Goal: Task Accomplishment & Management: Complete application form

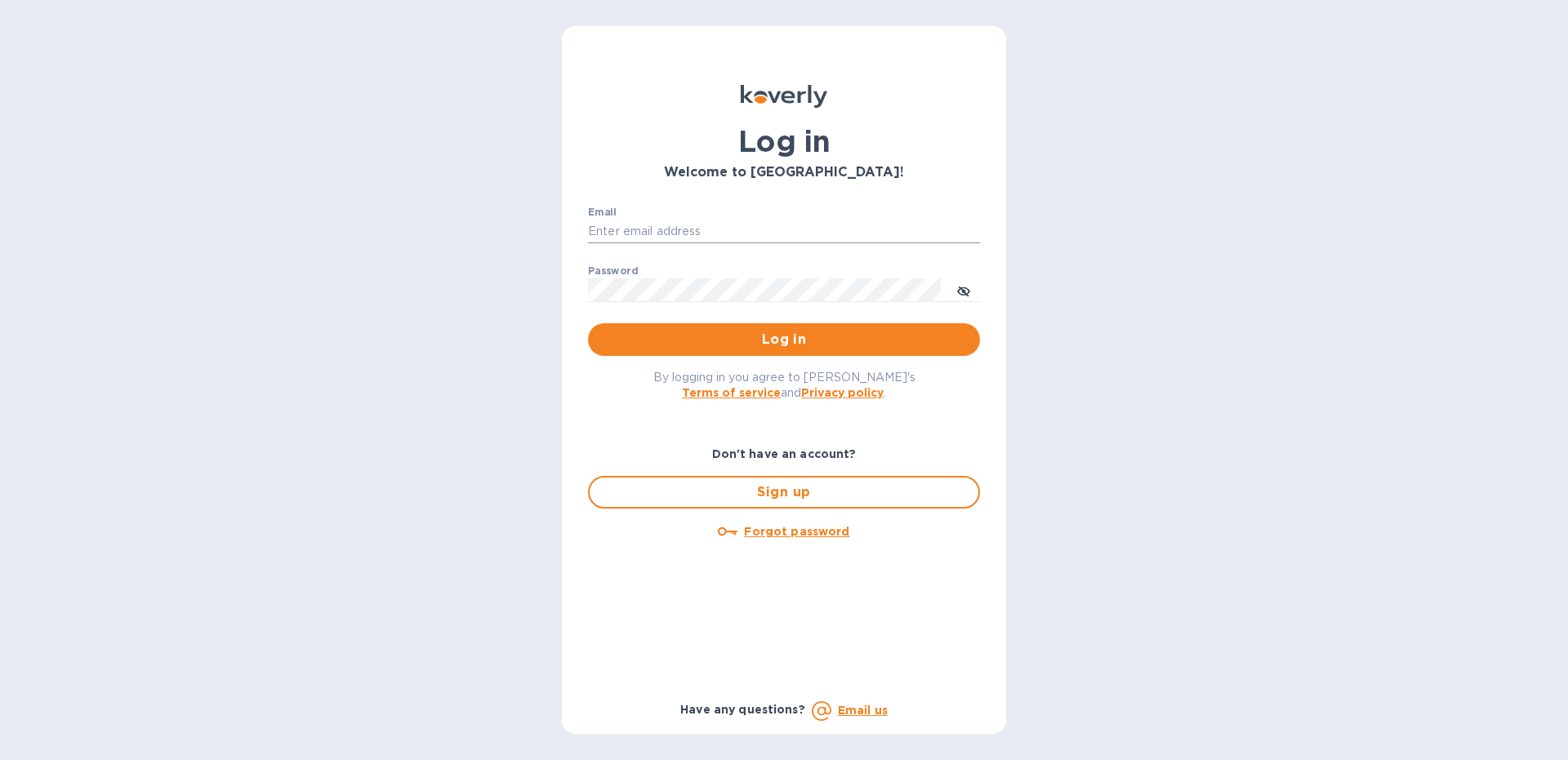
click at [644, 233] on input "Email" at bounding box center [784, 232] width 392 height 24
type input "[EMAIL_ADDRESS][DOMAIN_NAME]"
click at [624, 330] on span "Log in" at bounding box center [784, 340] width 366 height 20
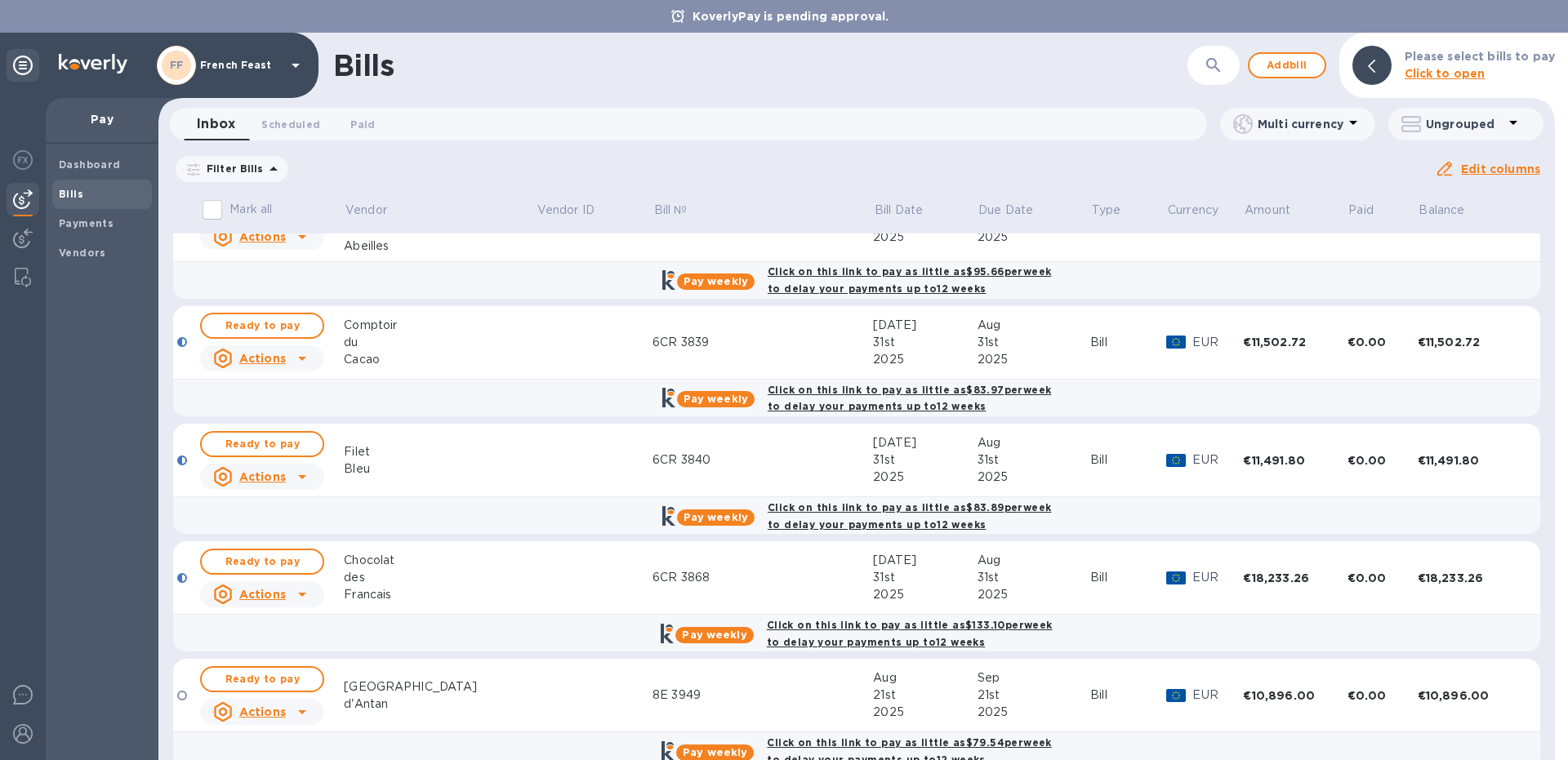
scroll to position [59, 0]
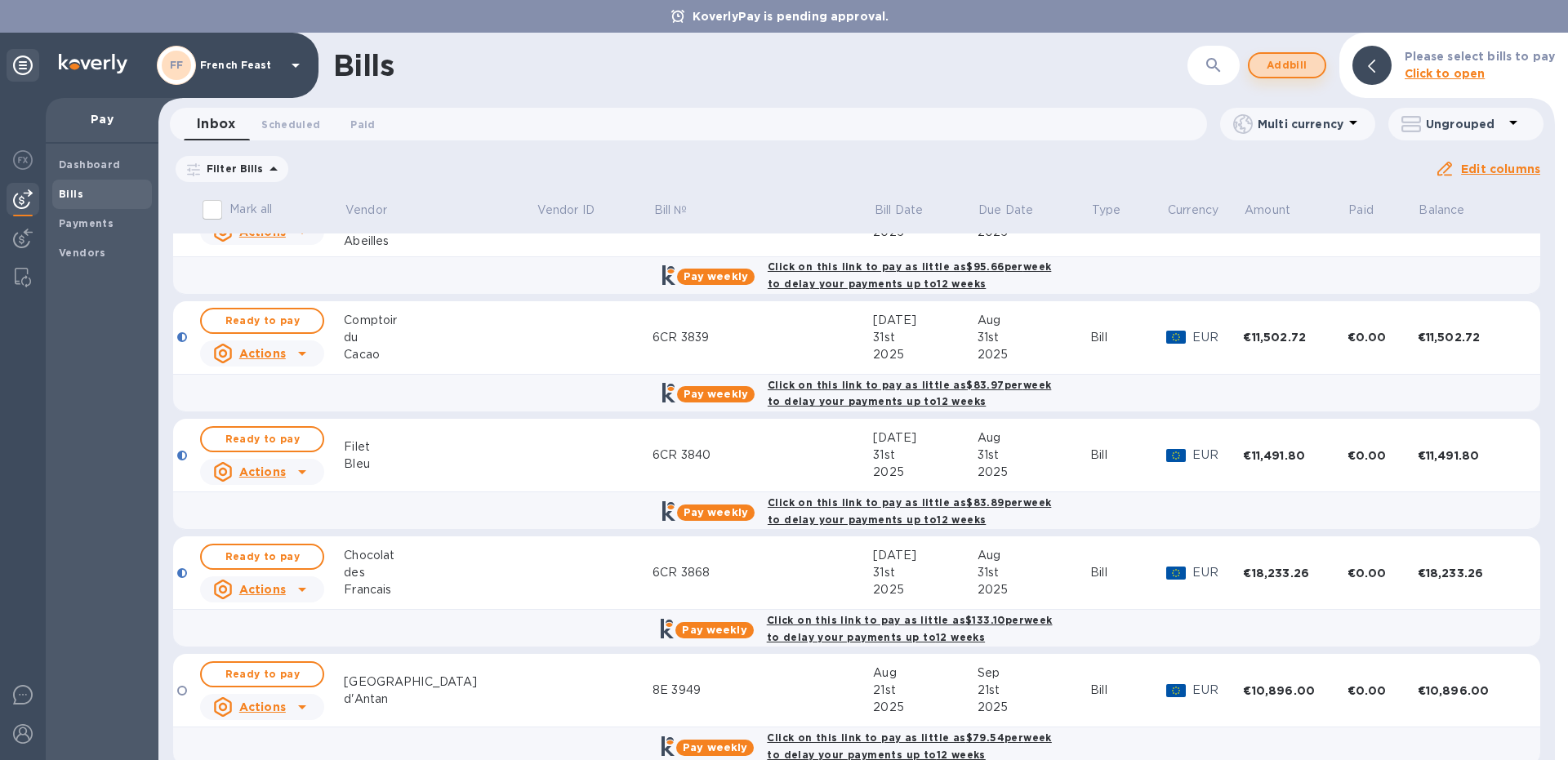
click at [1264, 54] on button "Add bill" at bounding box center [1287, 65] width 79 height 26
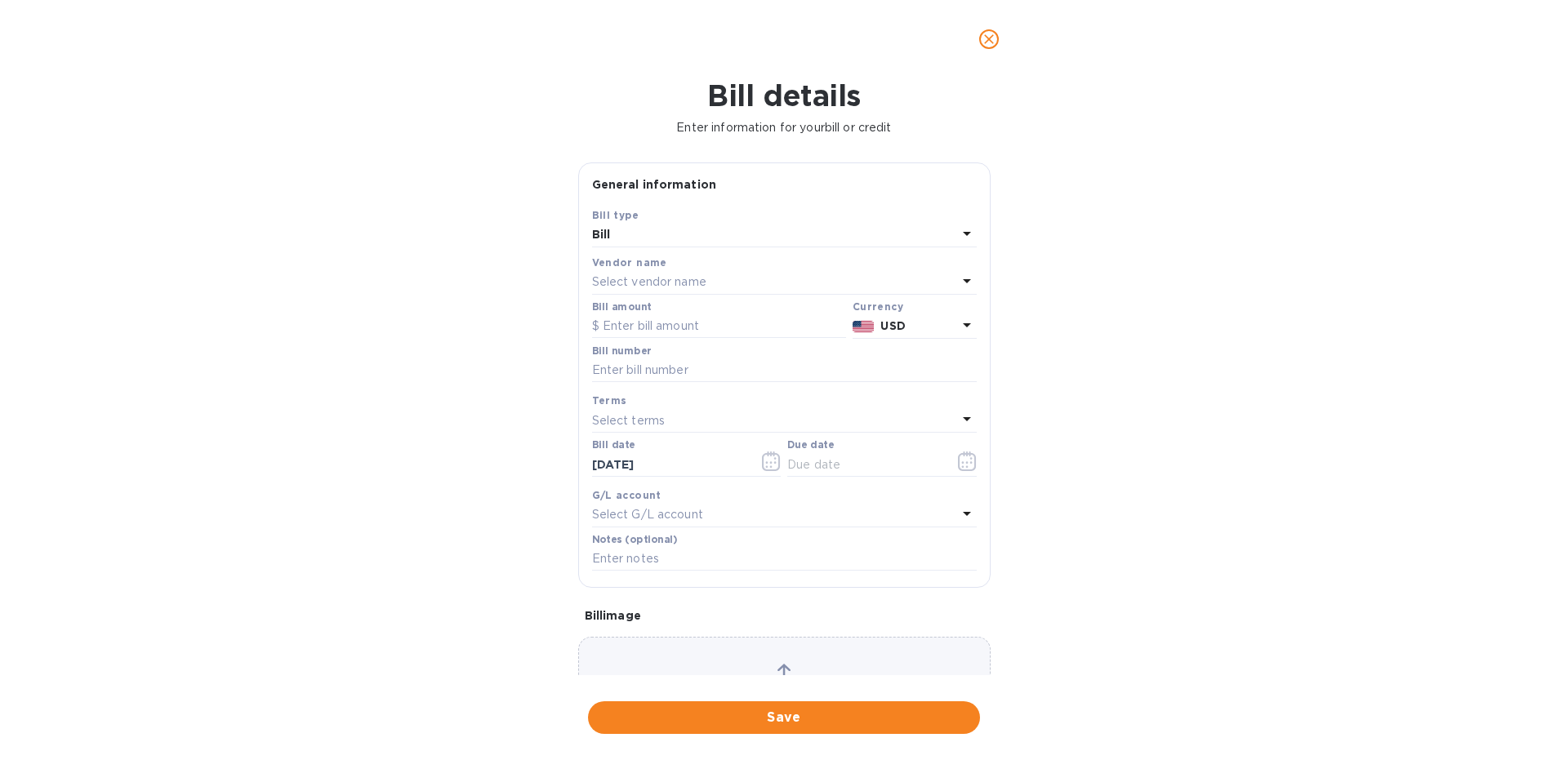
click at [616, 279] on p "Select vendor name" at bounding box center [649, 281] width 114 height 17
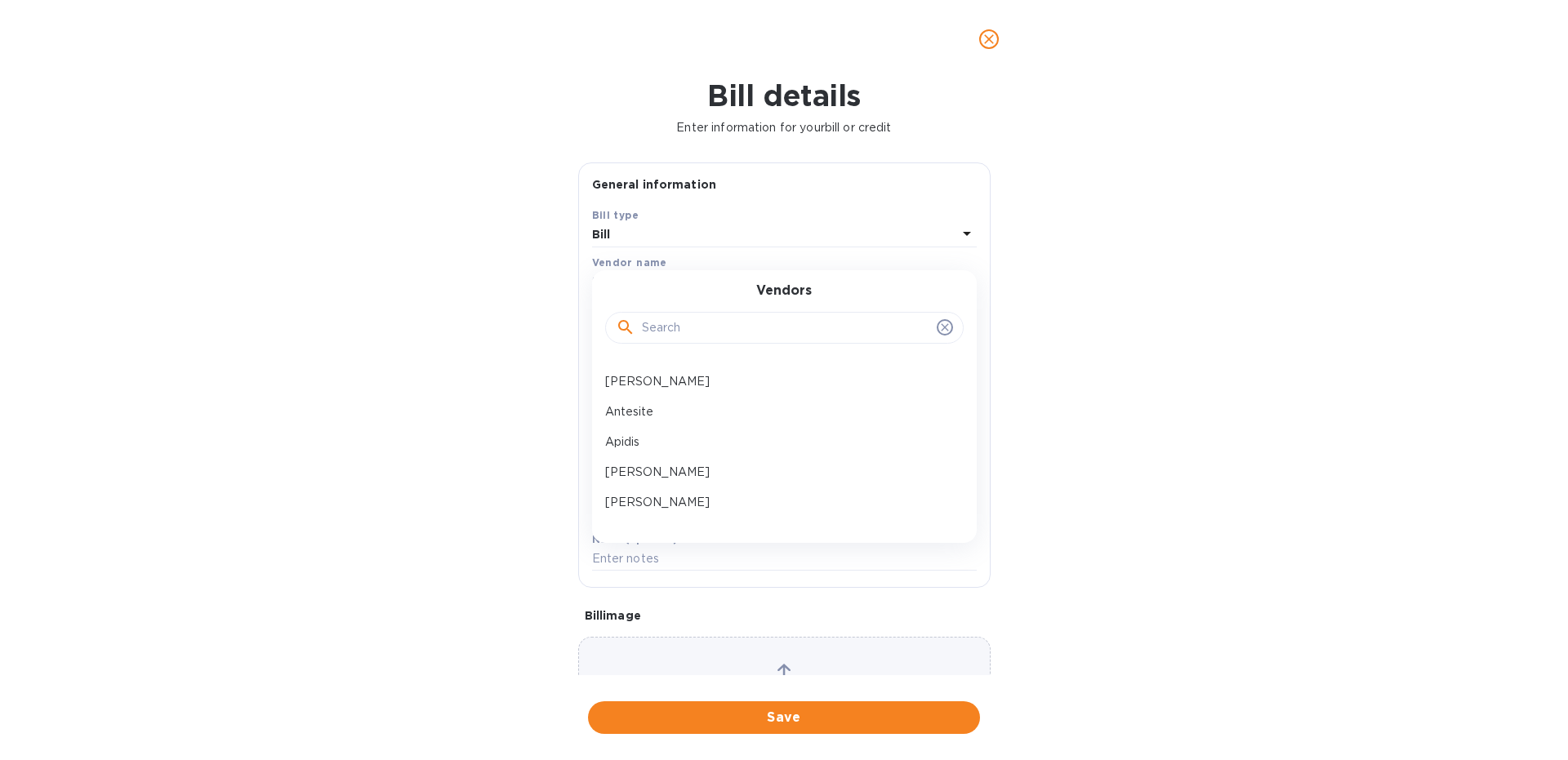
scroll to position [286, 0]
click at [671, 333] on input "text" at bounding box center [785, 328] width 289 height 24
type input "lab"
click at [687, 381] on p "Laboratoire d'Herboristerie Generale" at bounding box center [778, 375] width 346 height 17
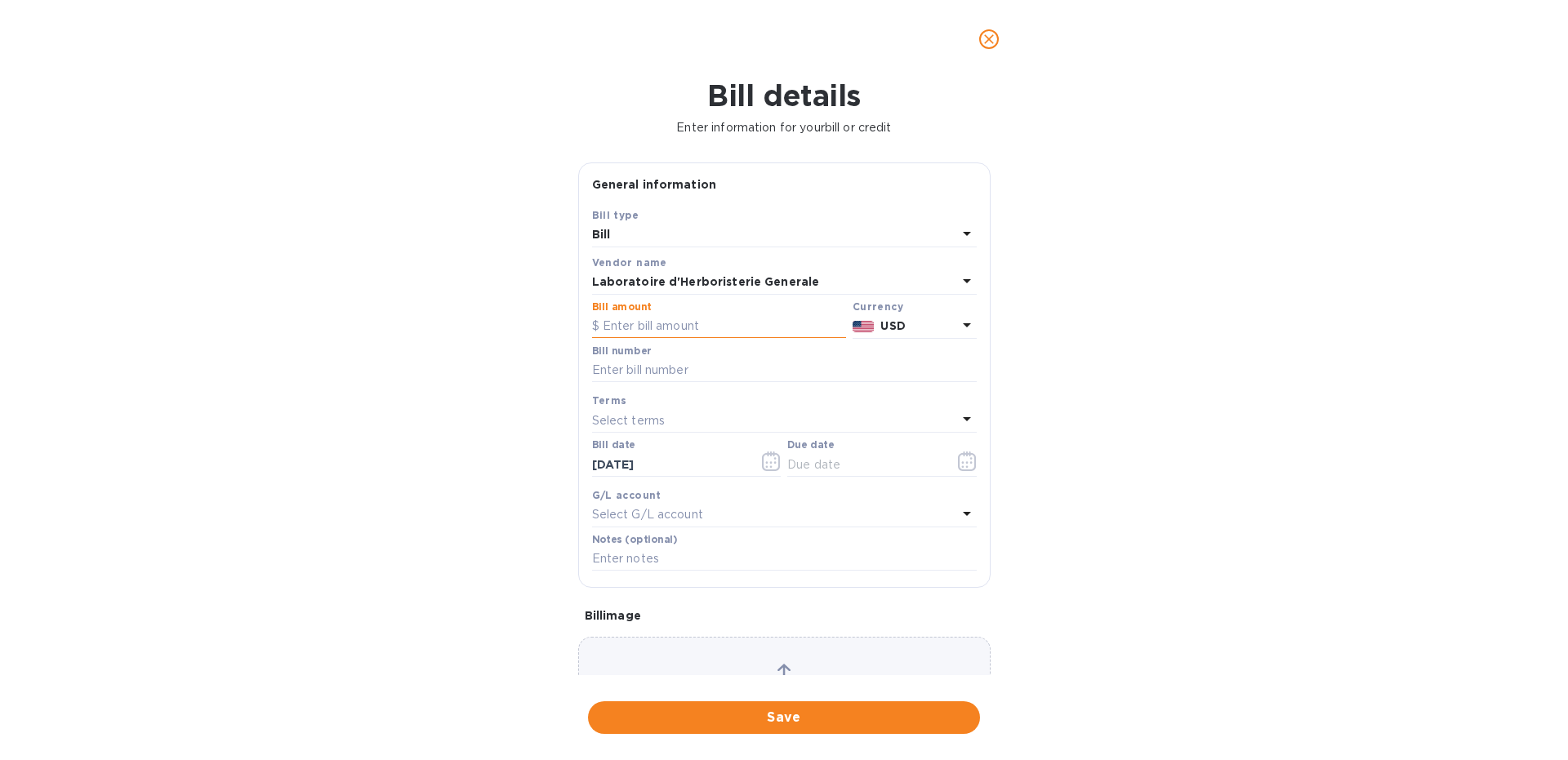
click at [670, 328] on input "text" at bounding box center [718, 326] width 254 height 24
type input "1,925.7"
click at [887, 325] on b "USD" at bounding box center [892, 326] width 24 height 13
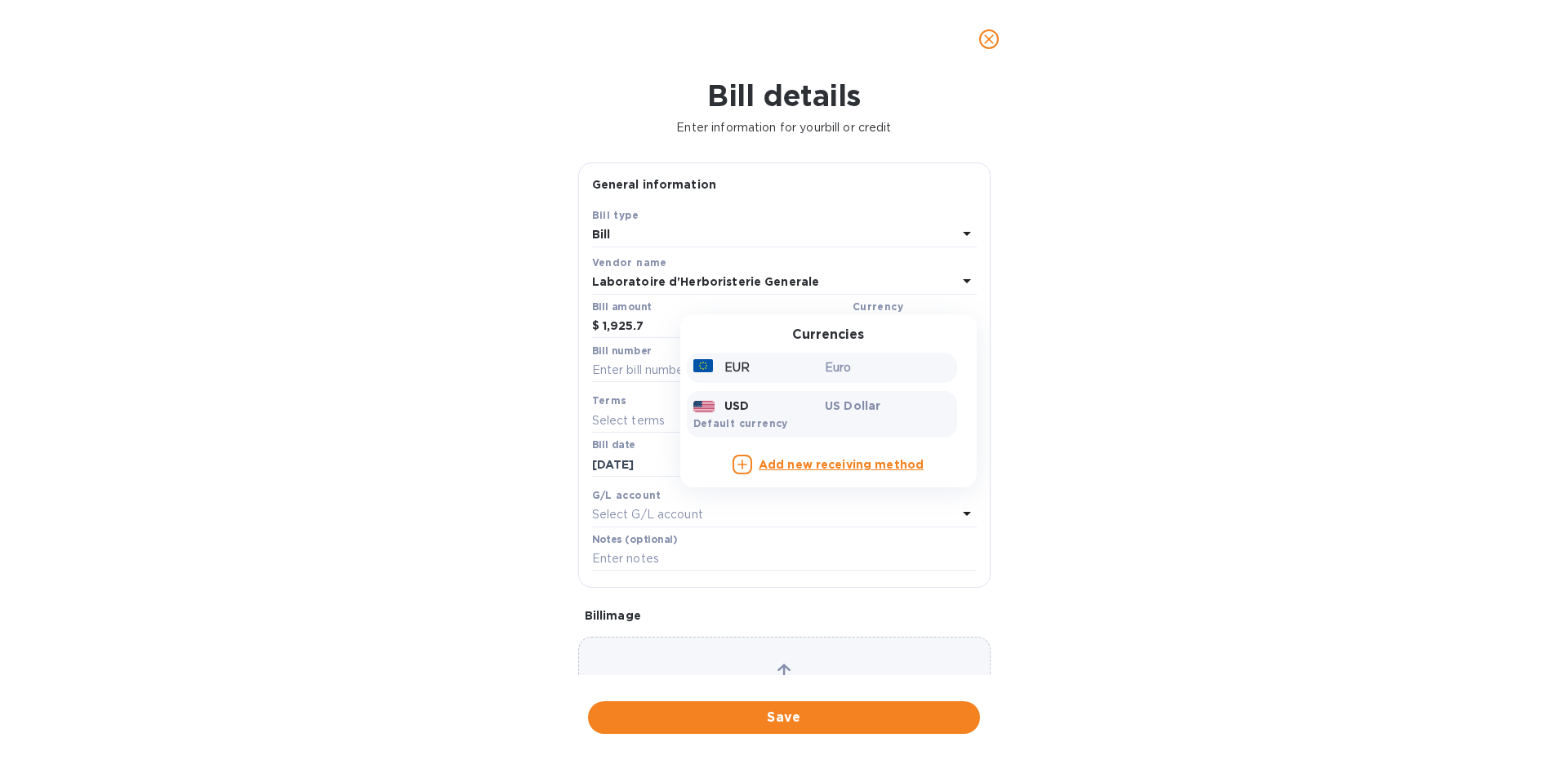
click at [764, 362] on div "EUR" at bounding box center [756, 367] width 132 height 24
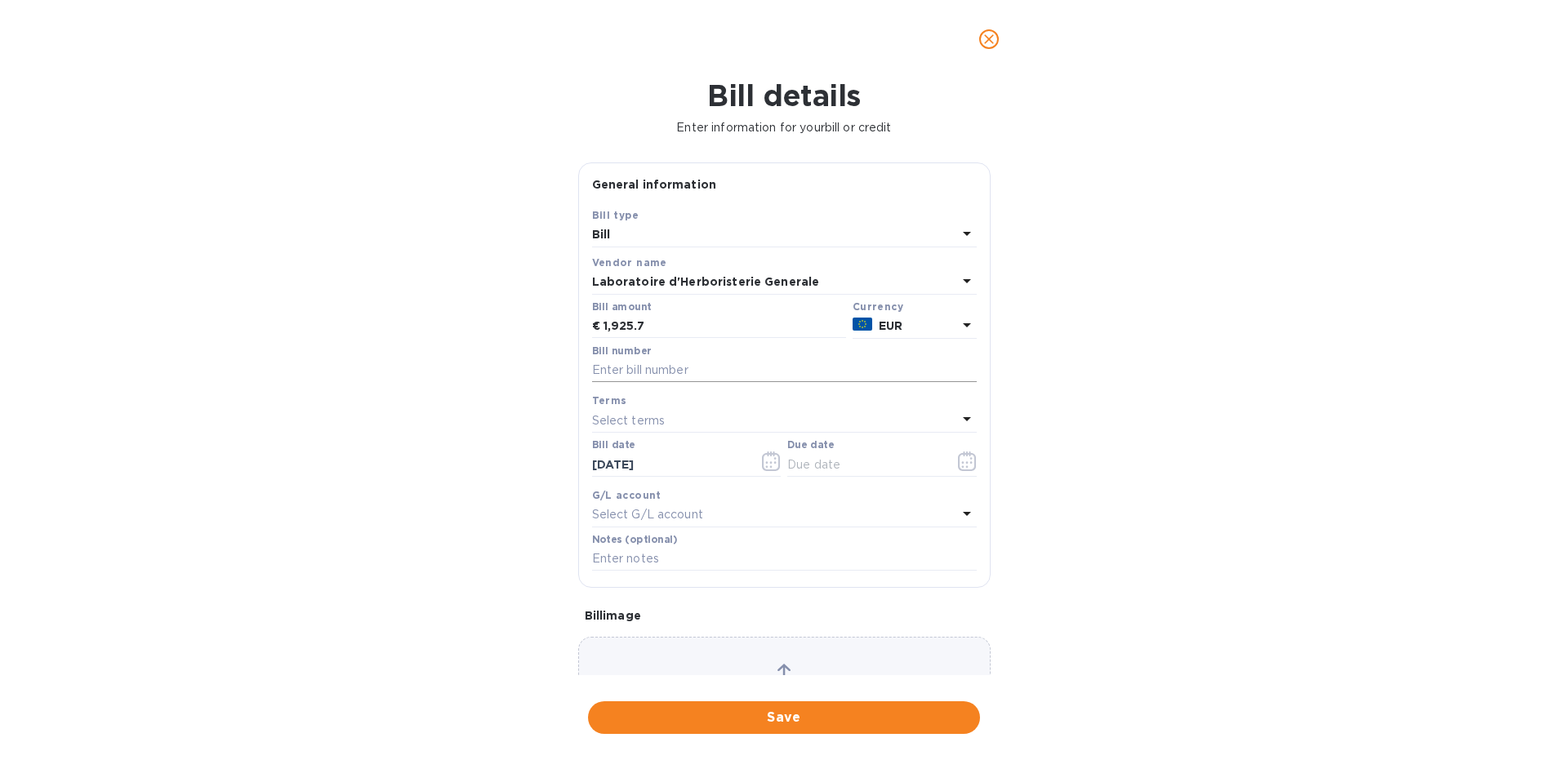
click at [649, 371] on input "text" at bounding box center [784, 370] width 385 height 24
type input "9A 3904"
click at [968, 466] on icon "button" at bounding box center [967, 461] width 19 height 20
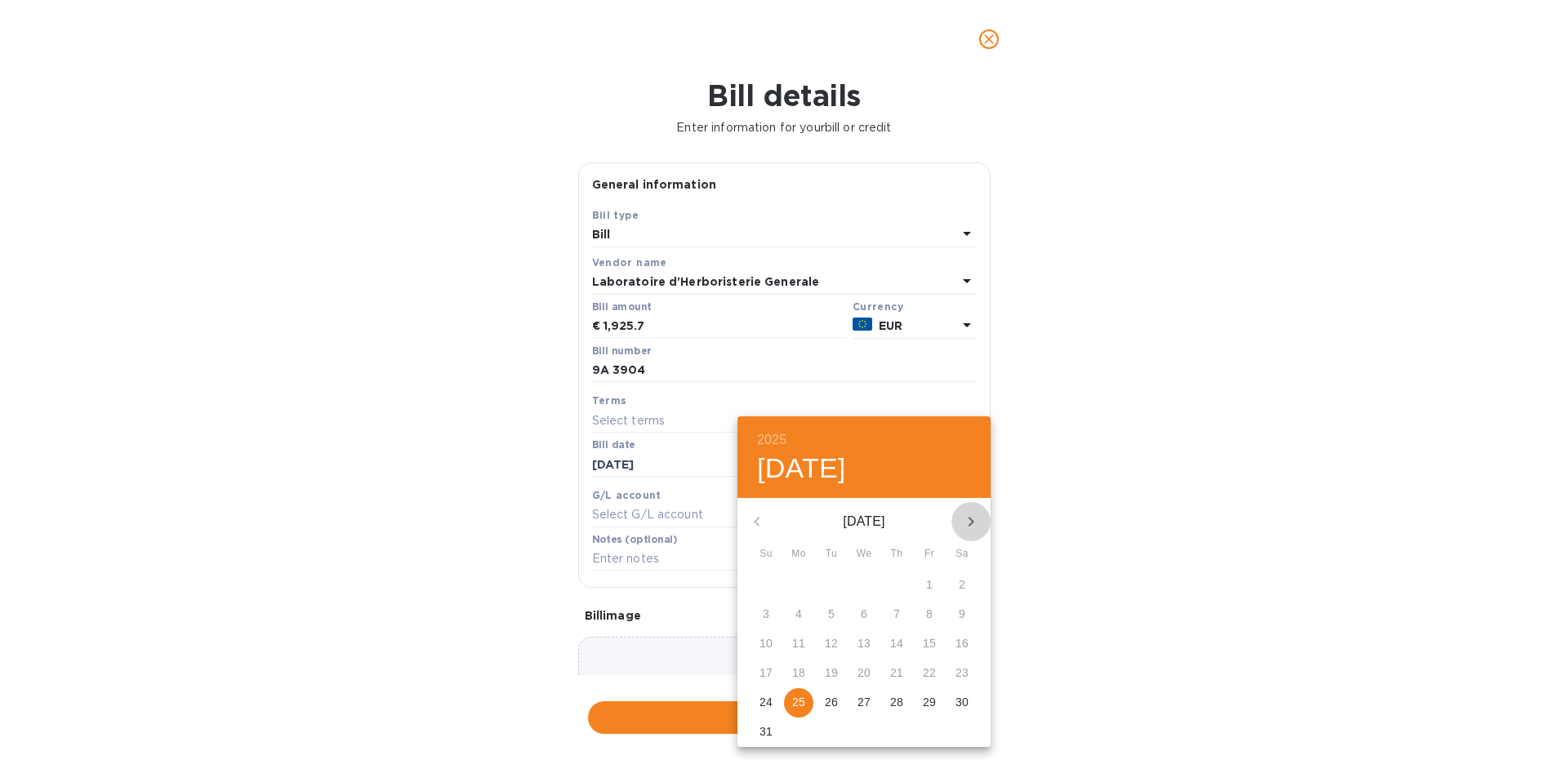
click at [971, 518] on icon "button" at bounding box center [971, 521] width 5 height 10
click at [898, 678] on p "25" at bounding box center [897, 673] width 13 height 16
type input "[DATE]"
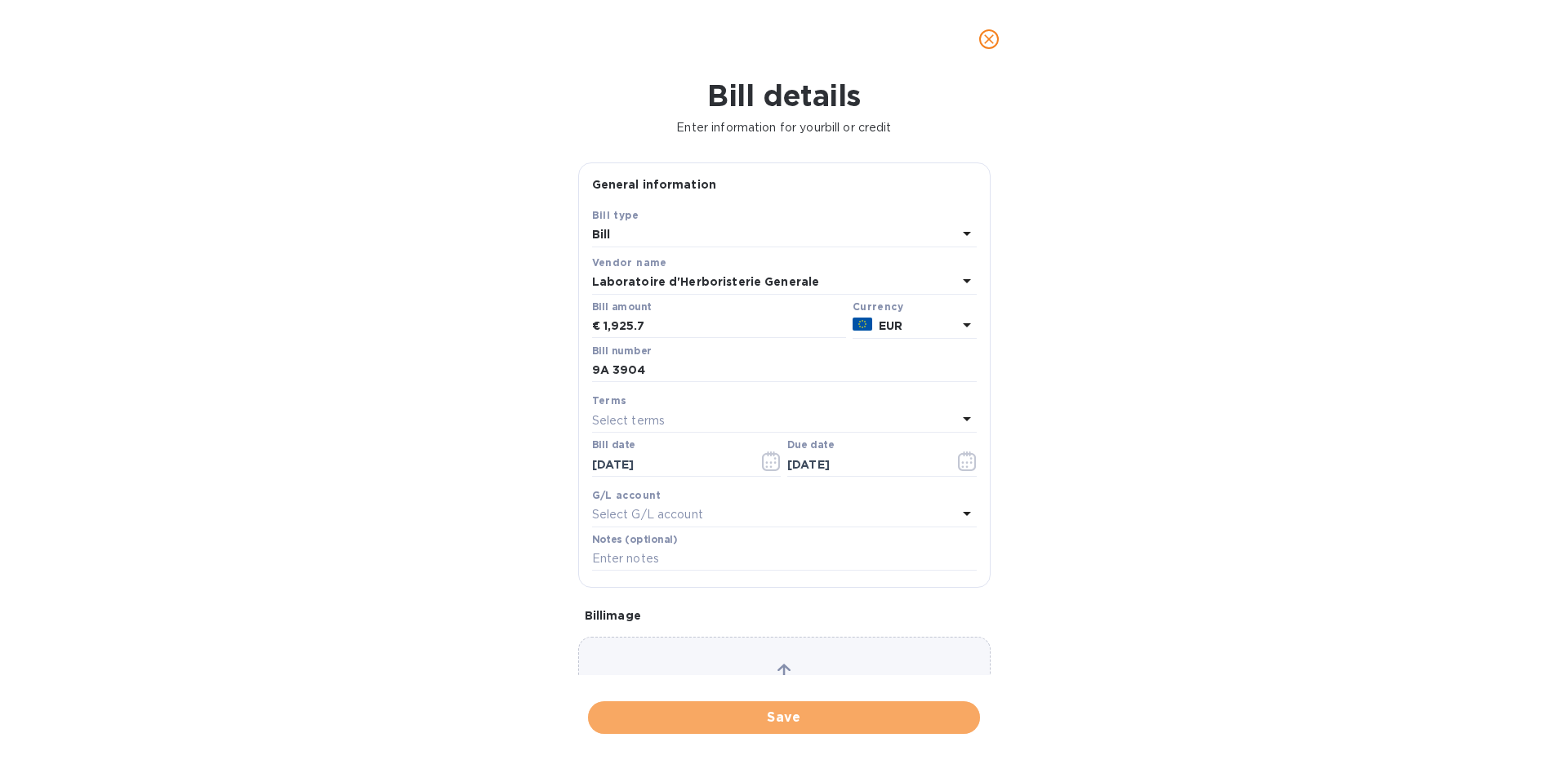
click at [719, 719] on span "Save" at bounding box center [784, 717] width 366 height 20
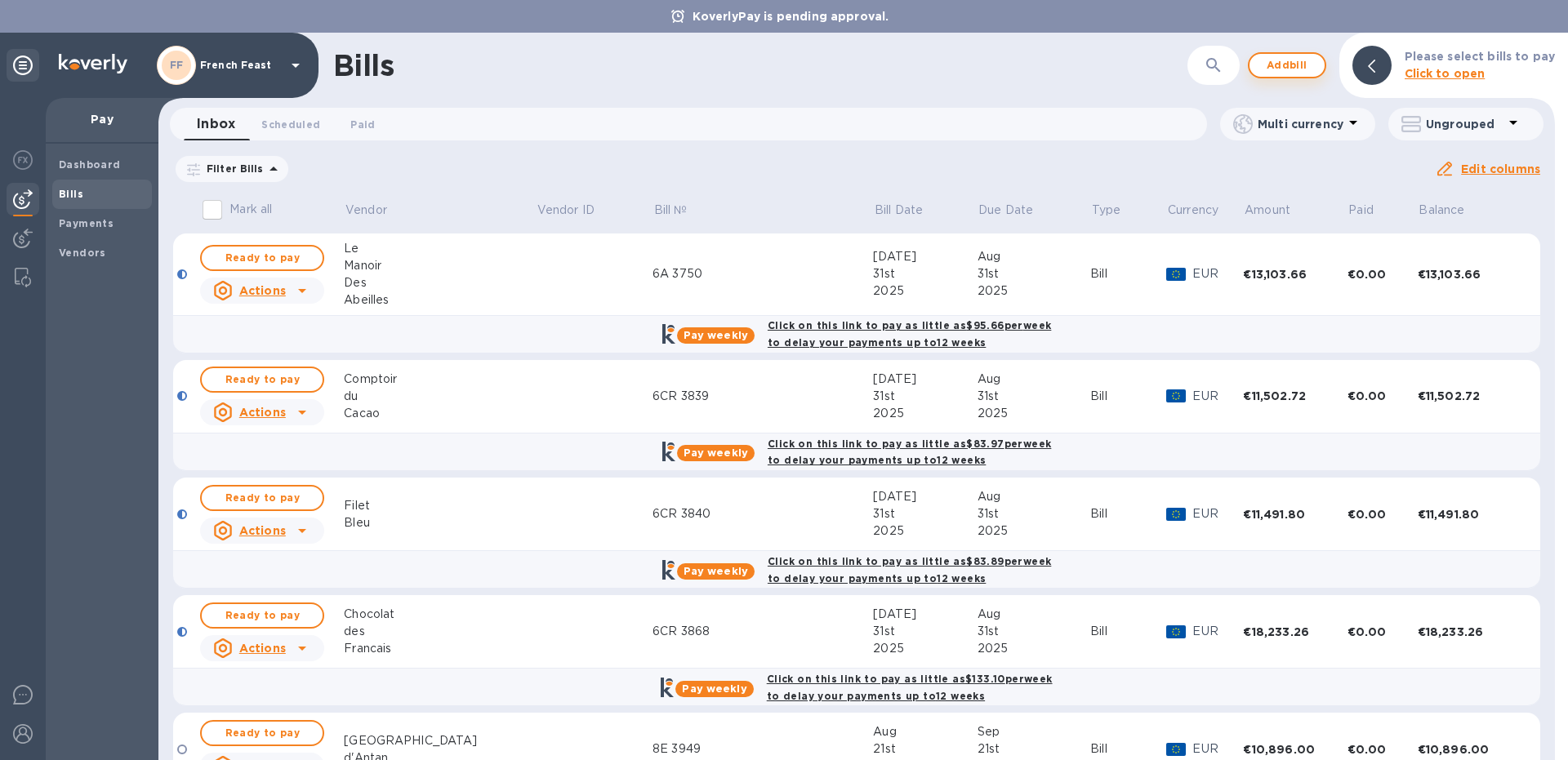
click at [1304, 57] on span "Add bill" at bounding box center [1287, 65] width 49 height 20
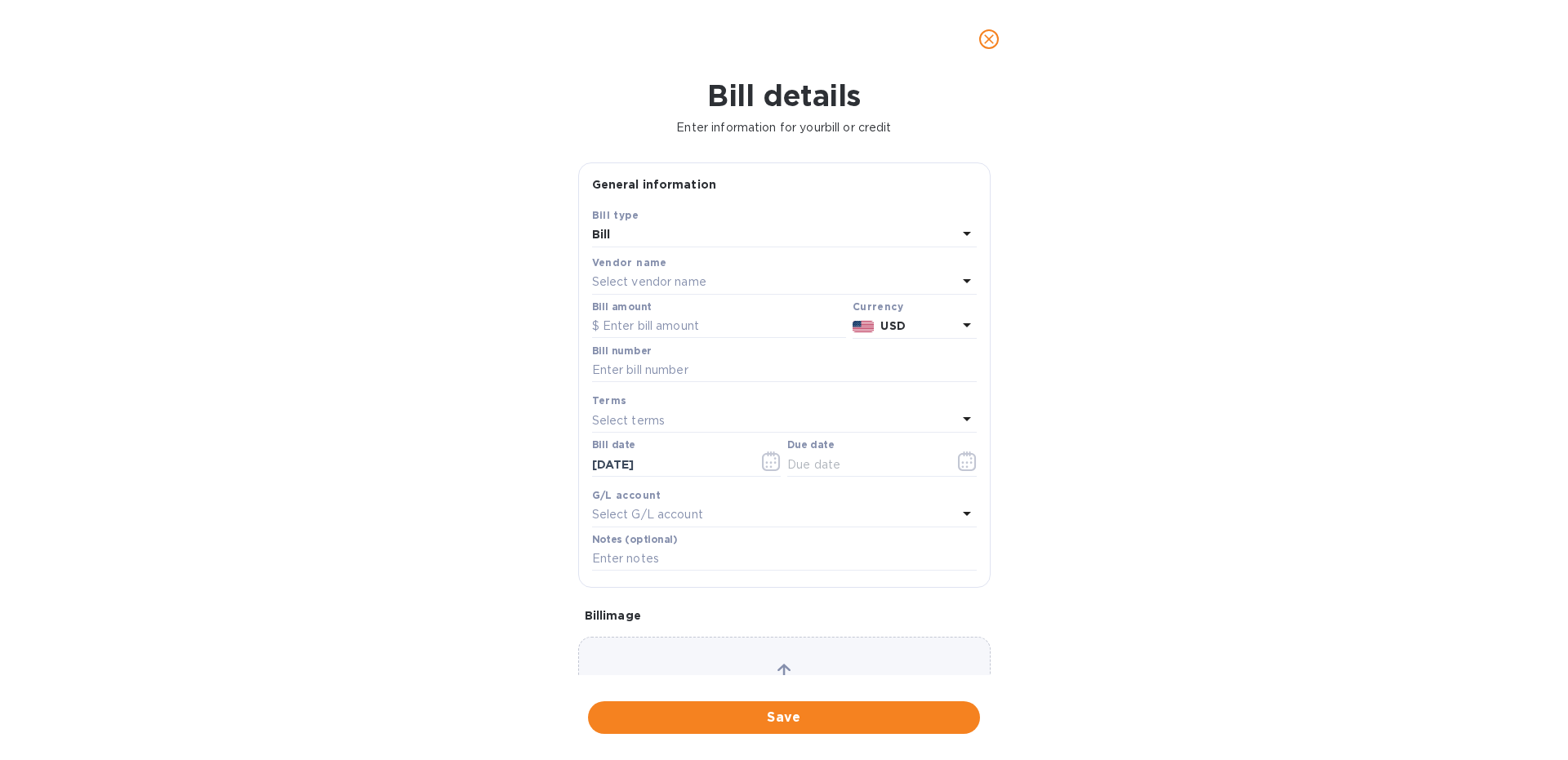
click at [674, 292] on div "Select vendor name" at bounding box center [774, 282] width 365 height 23
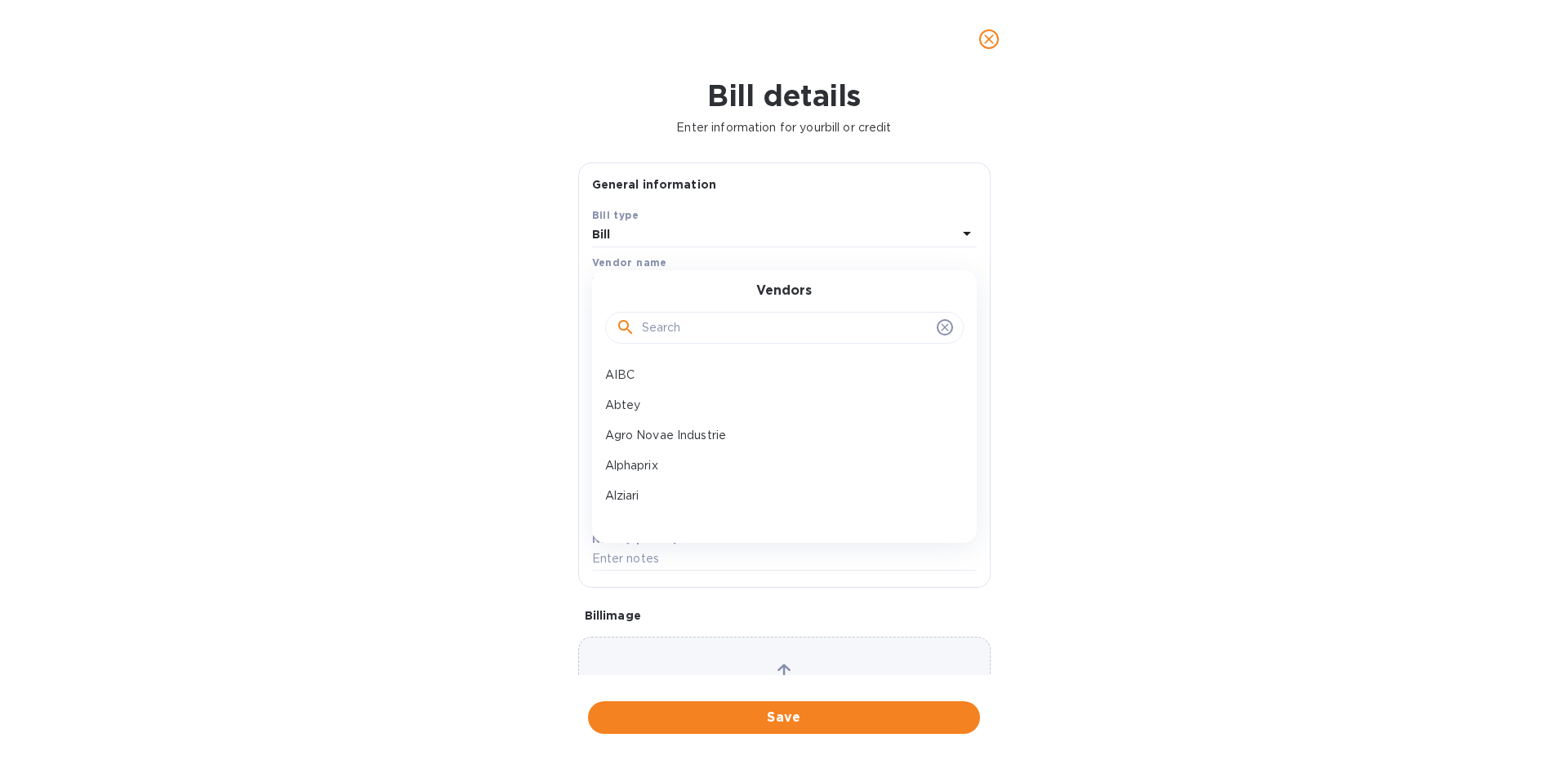
click at [714, 322] on input "text" at bounding box center [785, 328] width 289 height 24
type input "ercu"
click at [680, 371] on p "Ercus" at bounding box center [778, 375] width 346 height 17
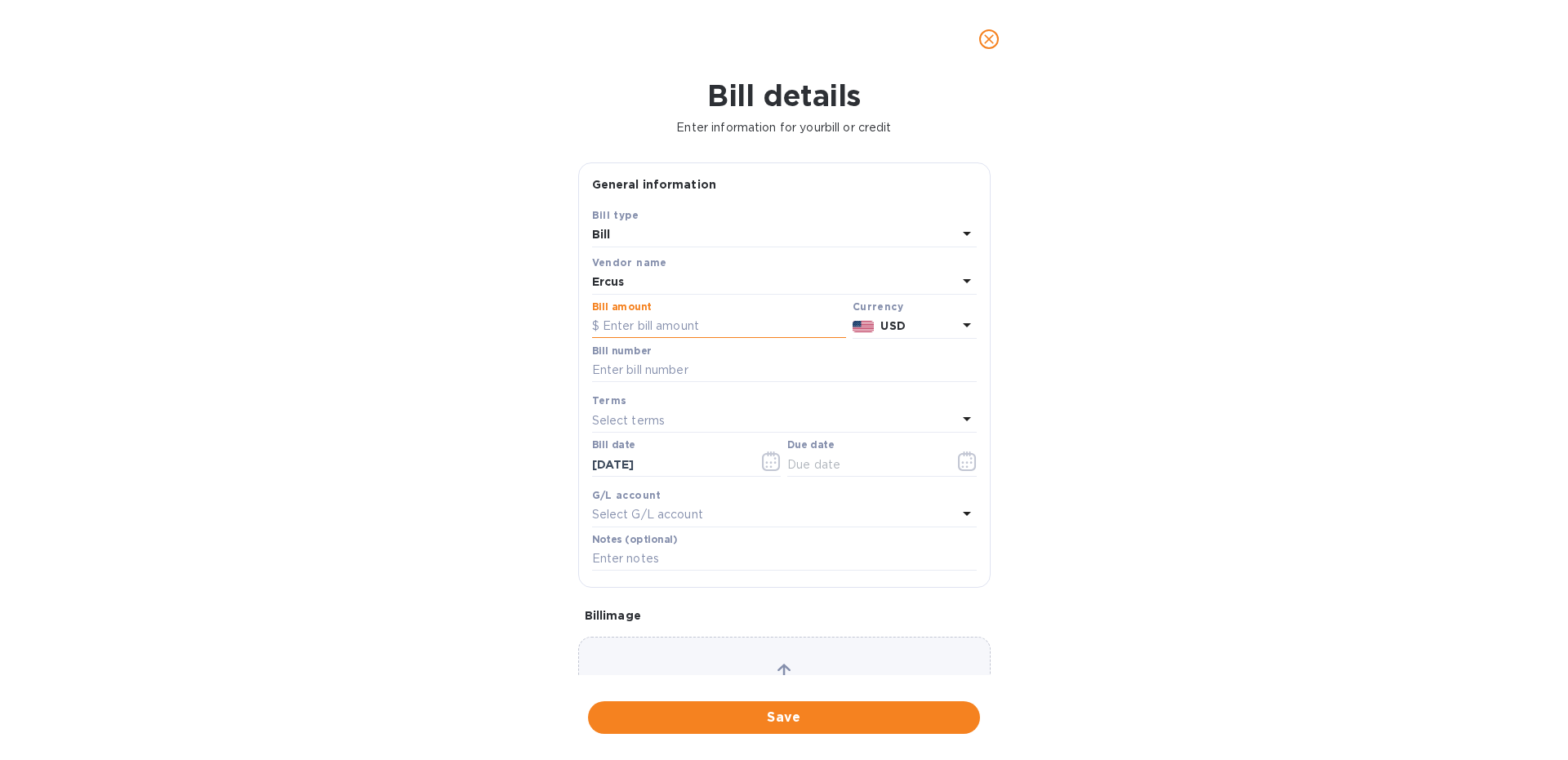
click at [648, 320] on input "text" at bounding box center [718, 326] width 254 height 24
type input "1,534.91"
click at [887, 321] on b "USD" at bounding box center [892, 326] width 24 height 13
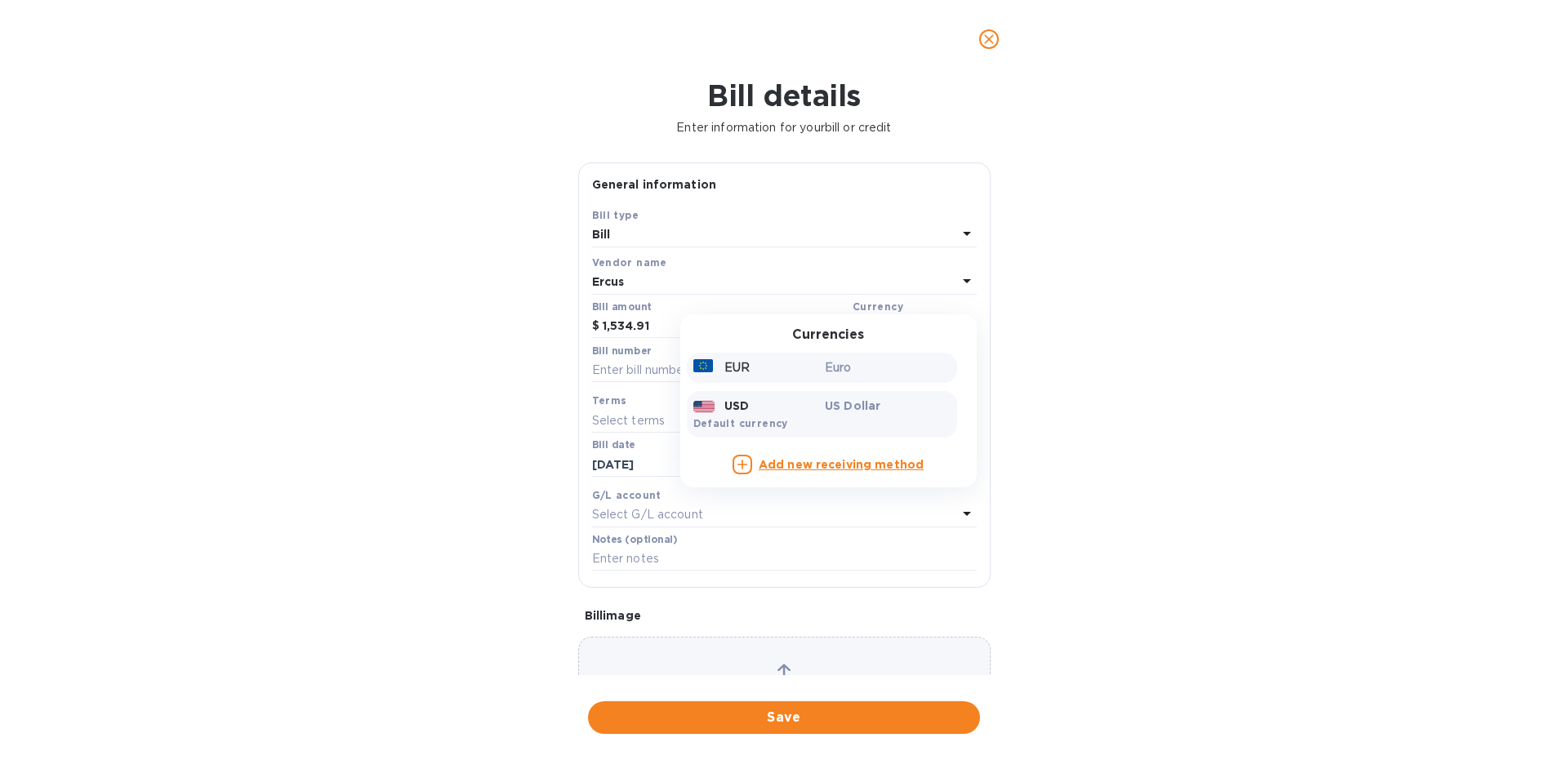
click at [724, 364] on div "EUR" at bounding box center [756, 367] width 132 height 24
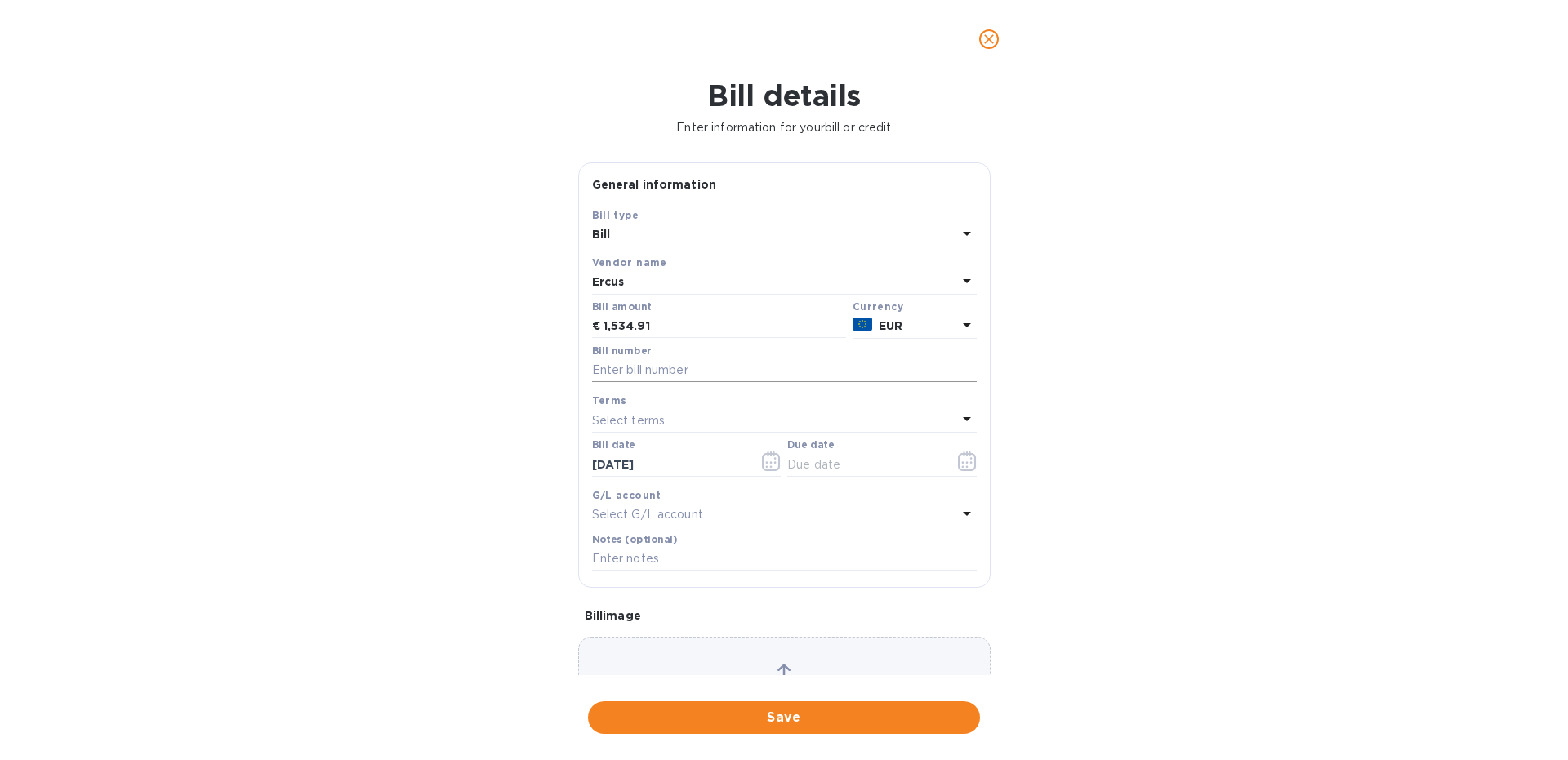
click at [632, 374] on input "text" at bounding box center [784, 370] width 385 height 24
type input "9A 3940"
click at [972, 459] on icon "button" at bounding box center [967, 461] width 19 height 20
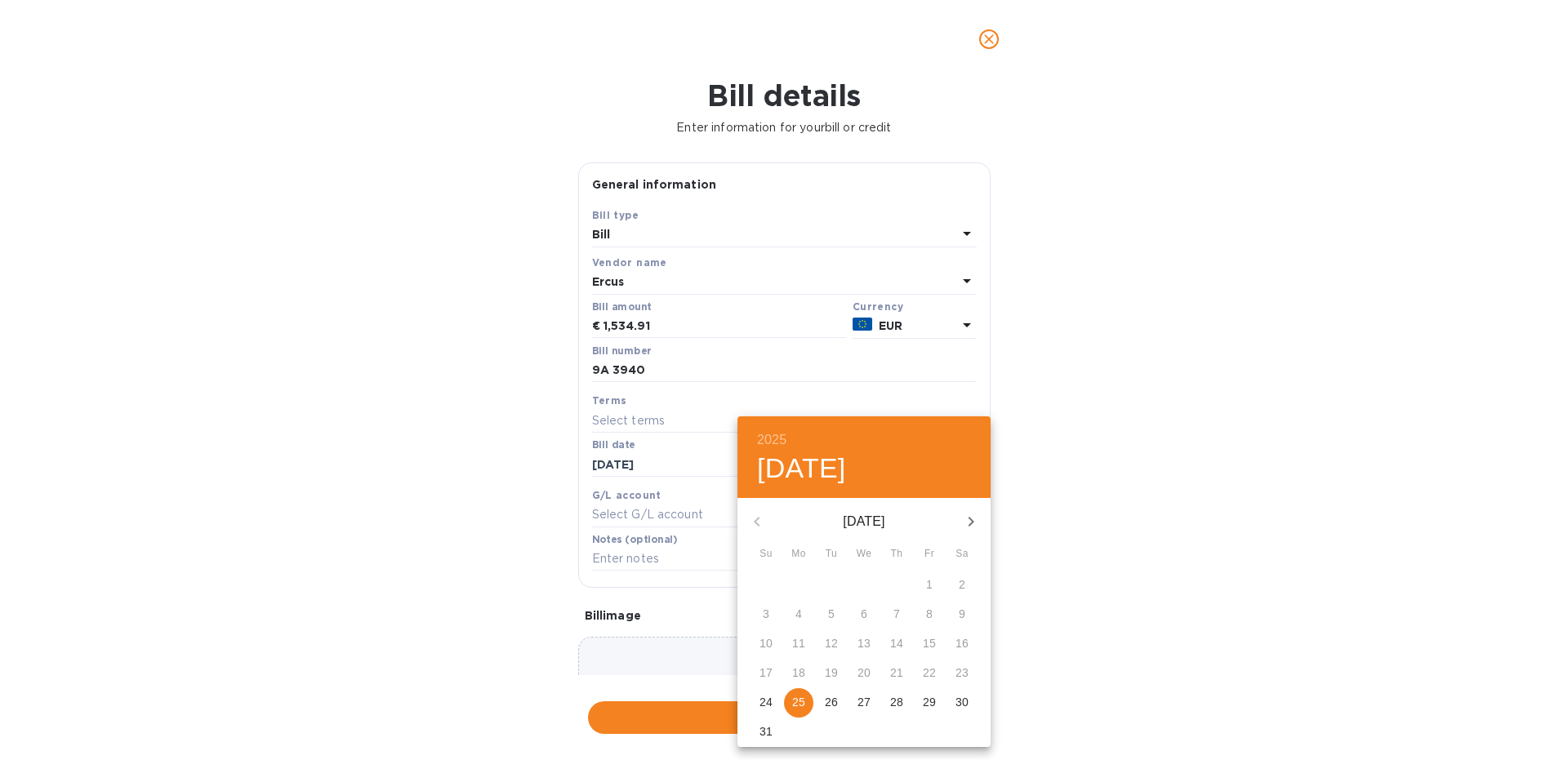
click at [969, 524] on icon "button" at bounding box center [971, 522] width 20 height 20
click at [905, 672] on span "25" at bounding box center [897, 673] width 29 height 16
type input "[DATE]"
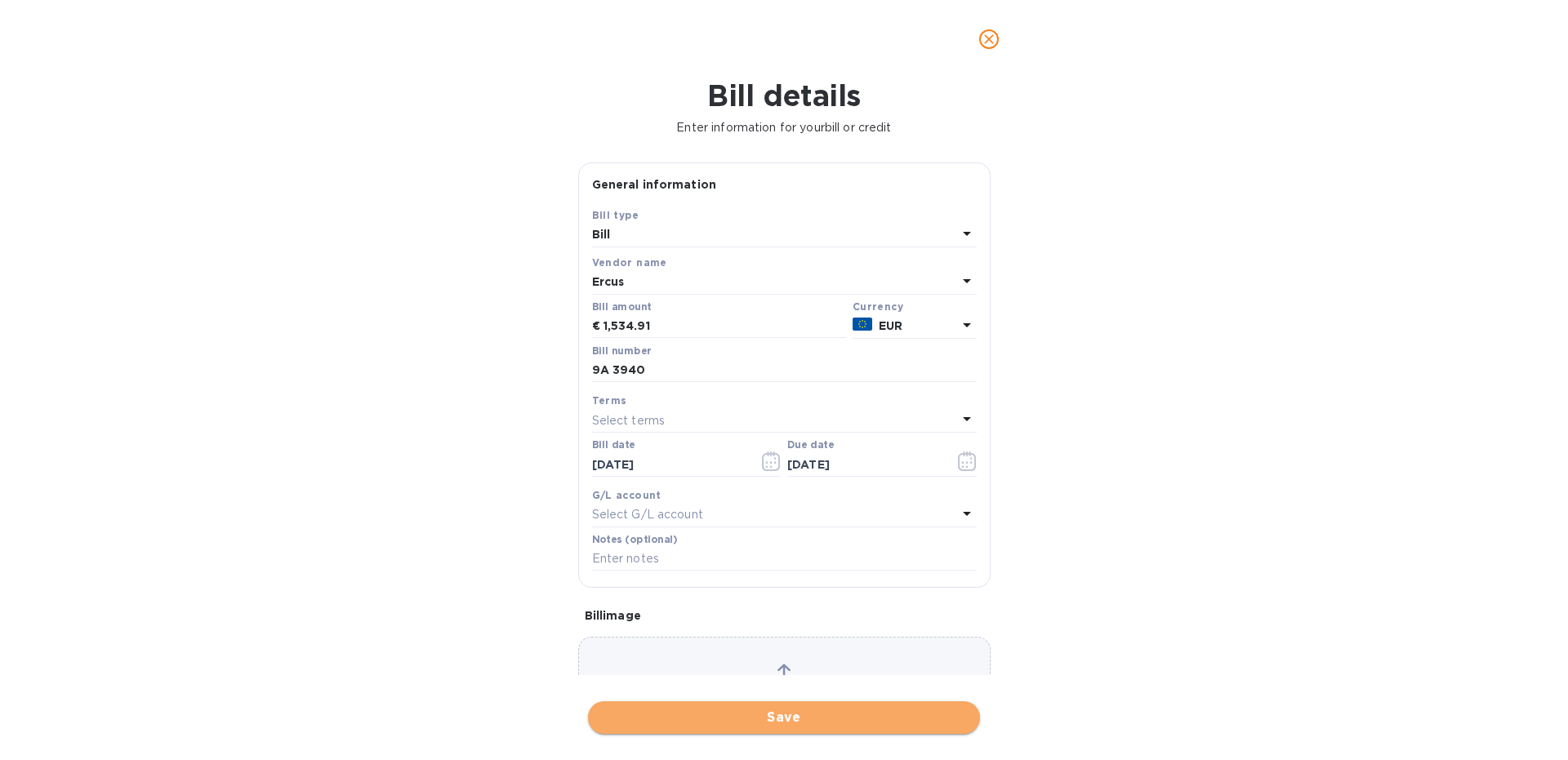
click at [749, 723] on span "Save" at bounding box center [784, 717] width 366 height 20
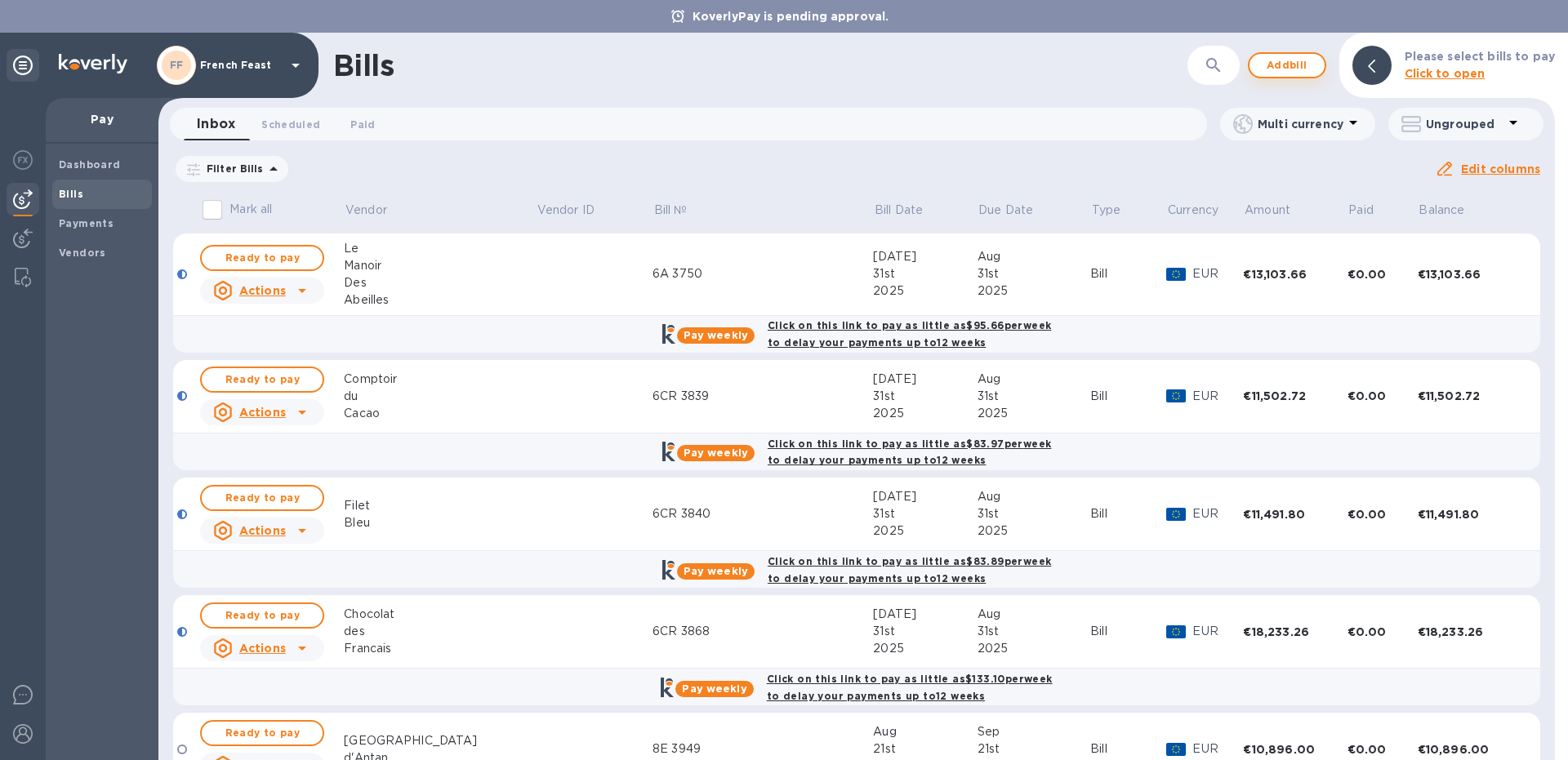
click at [1274, 70] on span "Add bill" at bounding box center [1287, 65] width 49 height 20
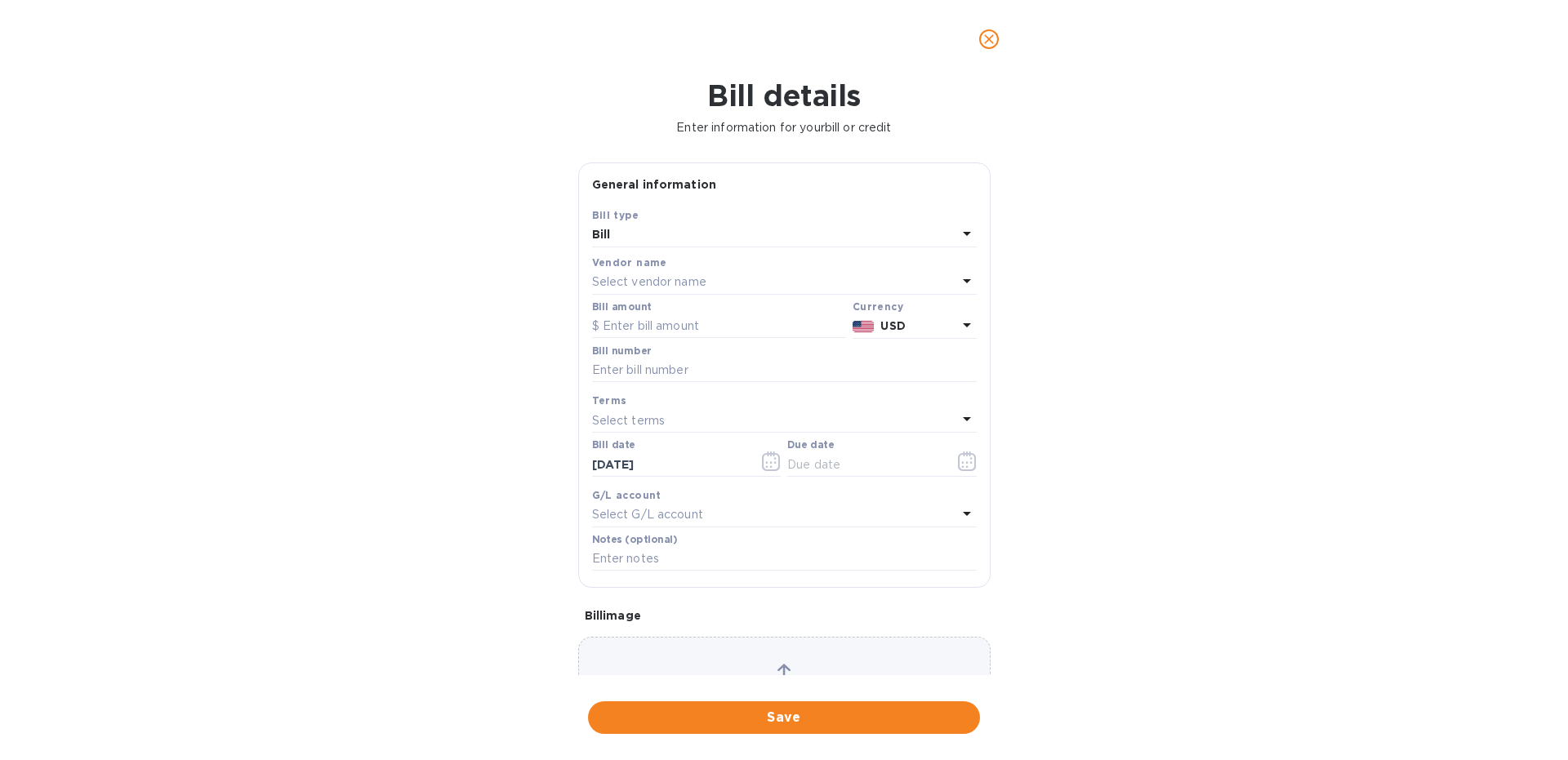
click at [650, 278] on p "Select vendor name" at bounding box center [649, 281] width 114 height 17
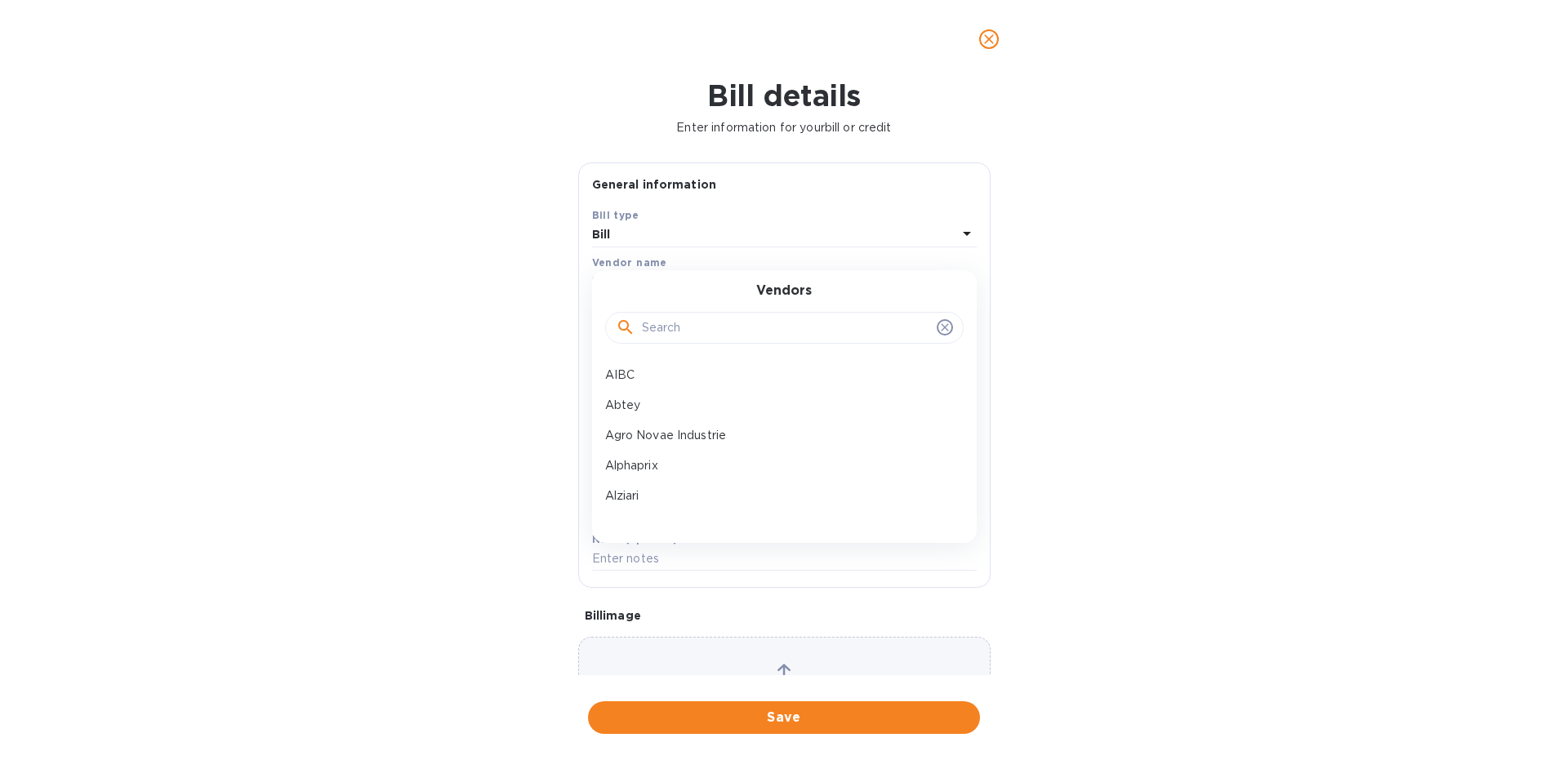
click at [655, 323] on input "text" at bounding box center [785, 328] width 289 height 24
type input "glou"
click at [625, 379] on p "Gloux" at bounding box center [778, 375] width 346 height 17
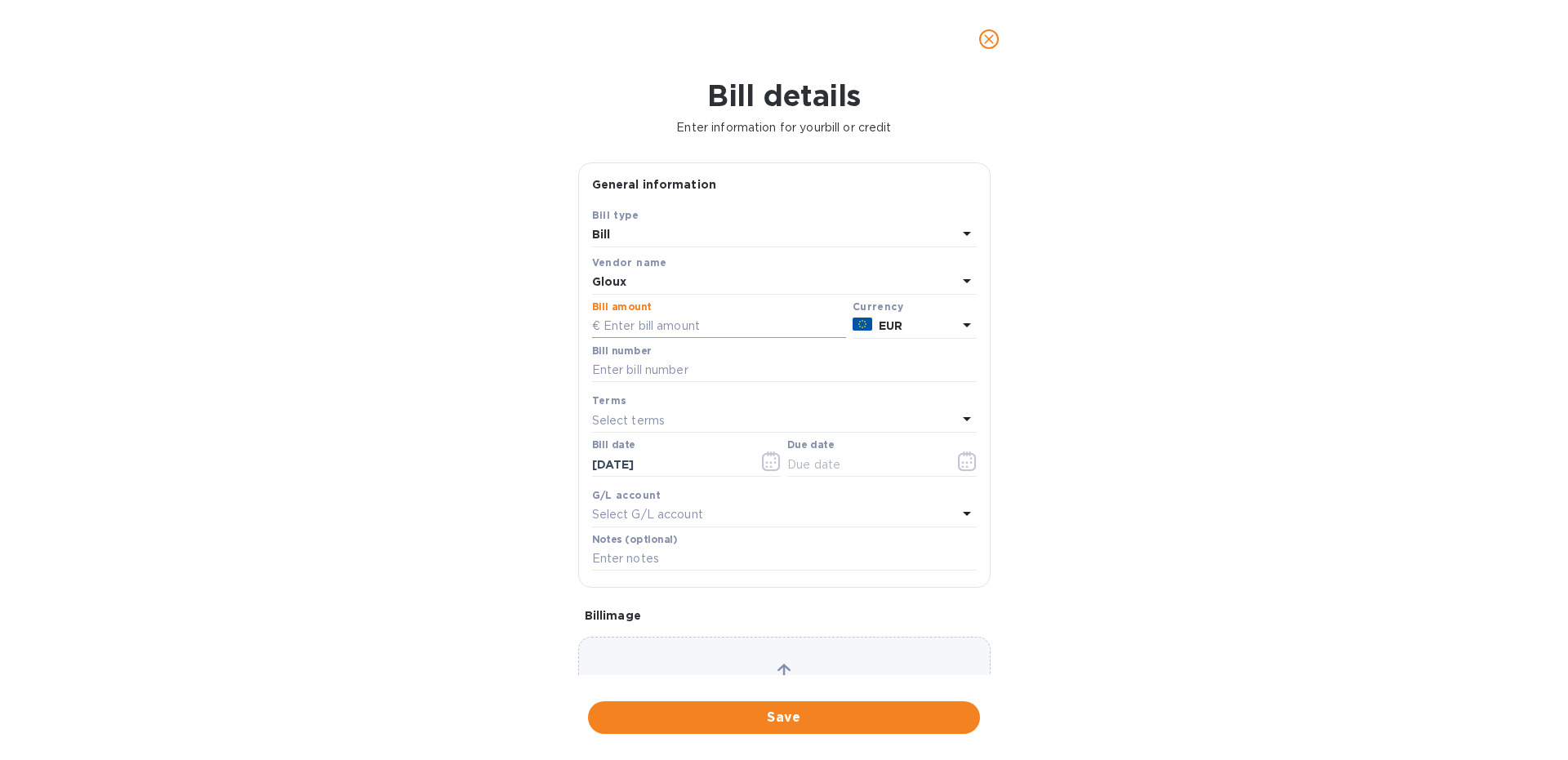
click at [698, 324] on input "text" at bounding box center [718, 326] width 254 height 24
paste input "15,486.24"
type input "15,486.24"
click at [631, 367] on input "text" at bounding box center [784, 370] width 385 height 24
type input "7C 3851"
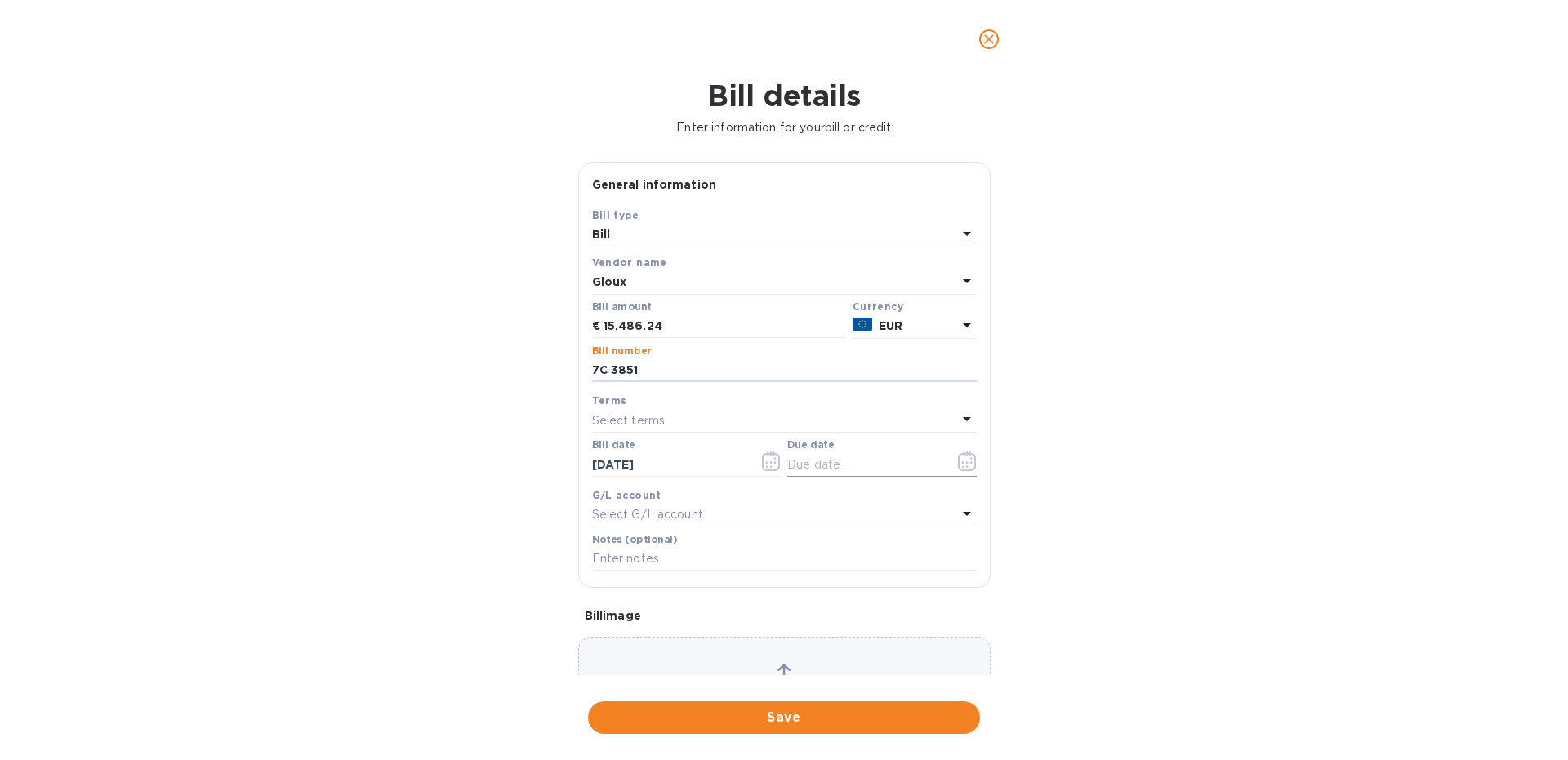
click at [963, 463] on icon "button" at bounding box center [967, 461] width 19 height 20
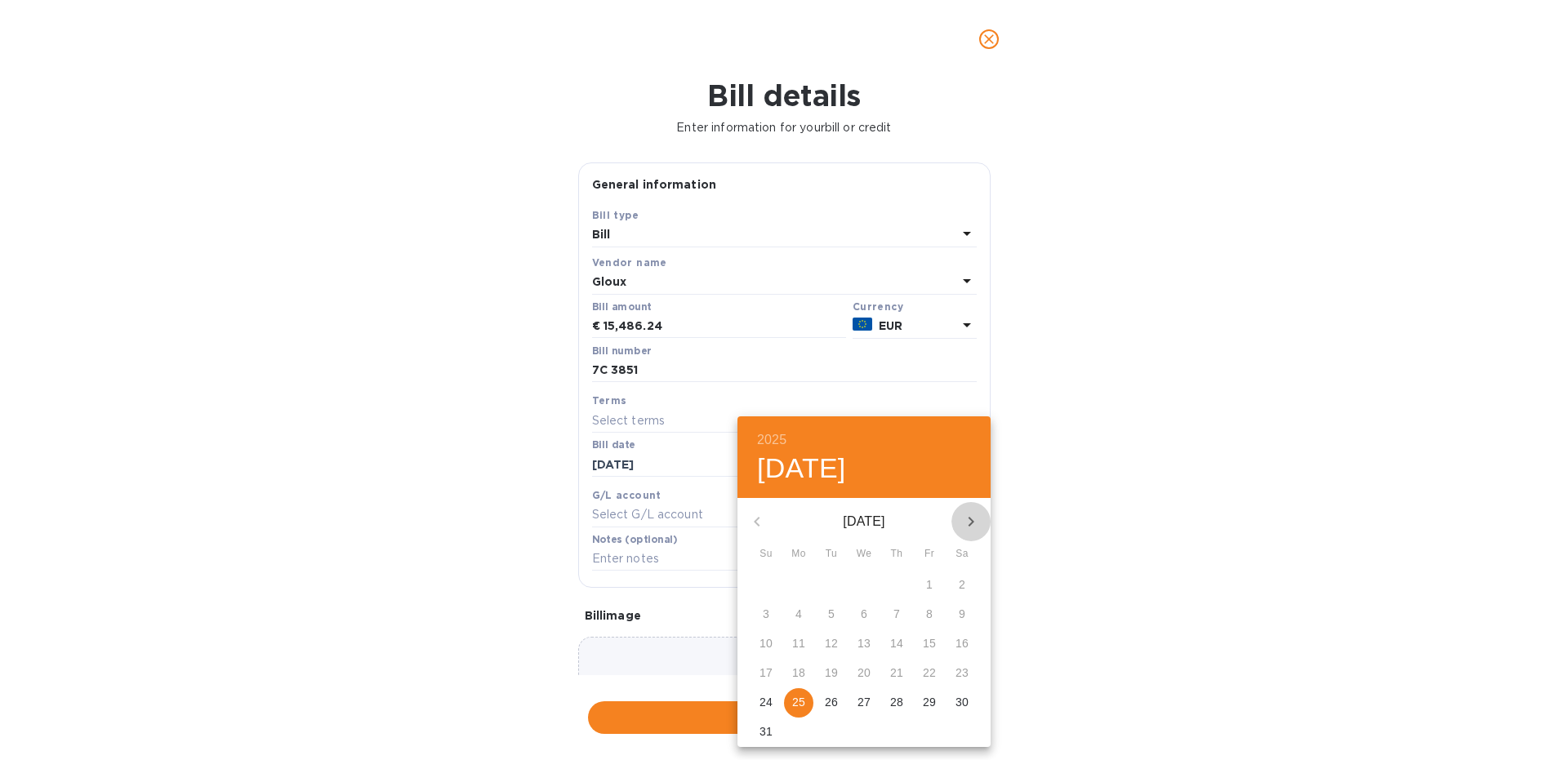
click at [971, 513] on icon "button" at bounding box center [971, 522] width 20 height 20
click at [895, 674] on p "25" at bounding box center [897, 673] width 13 height 16
type input "[DATE]"
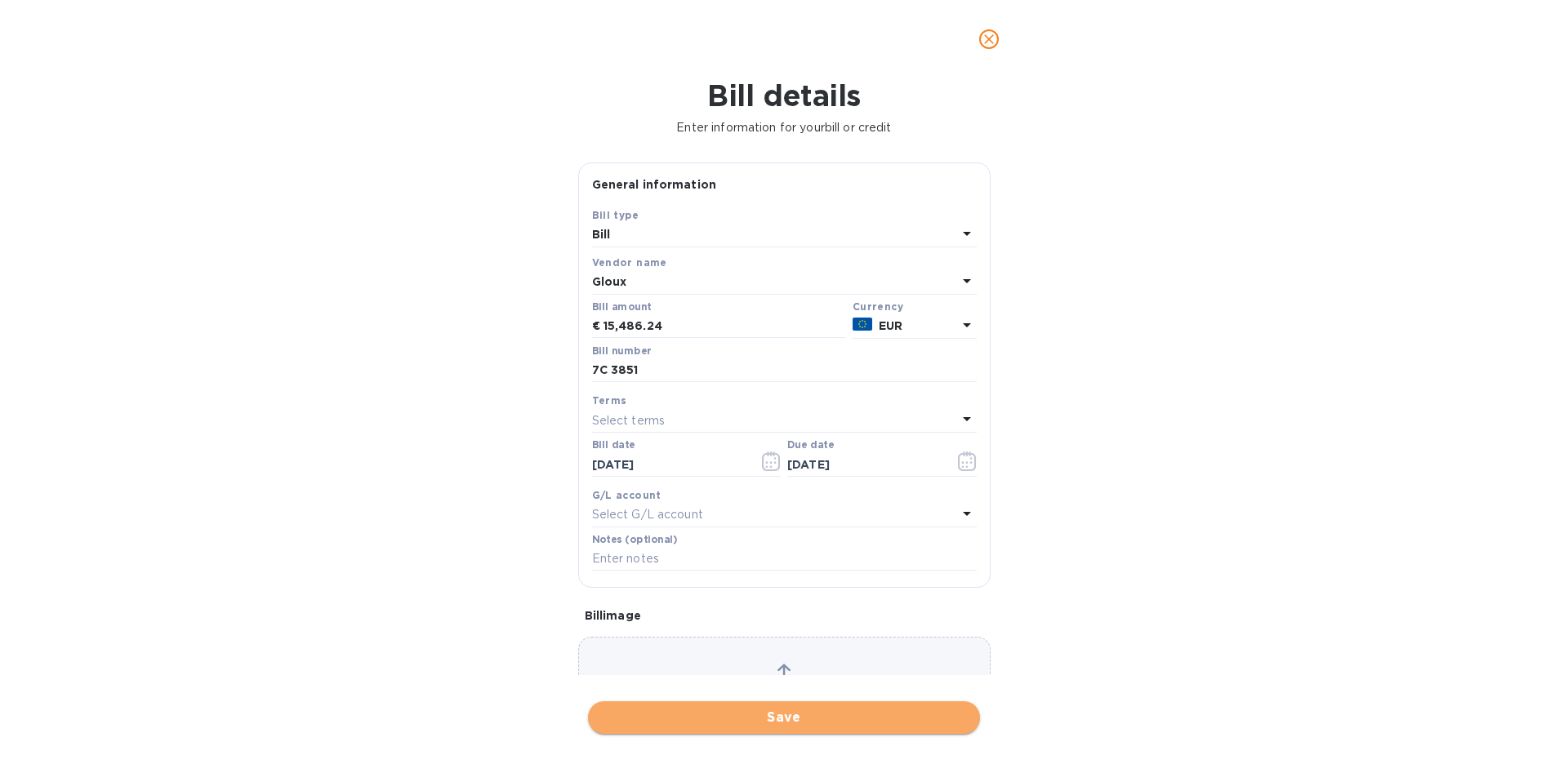
click at [789, 709] on span "Save" at bounding box center [784, 717] width 366 height 20
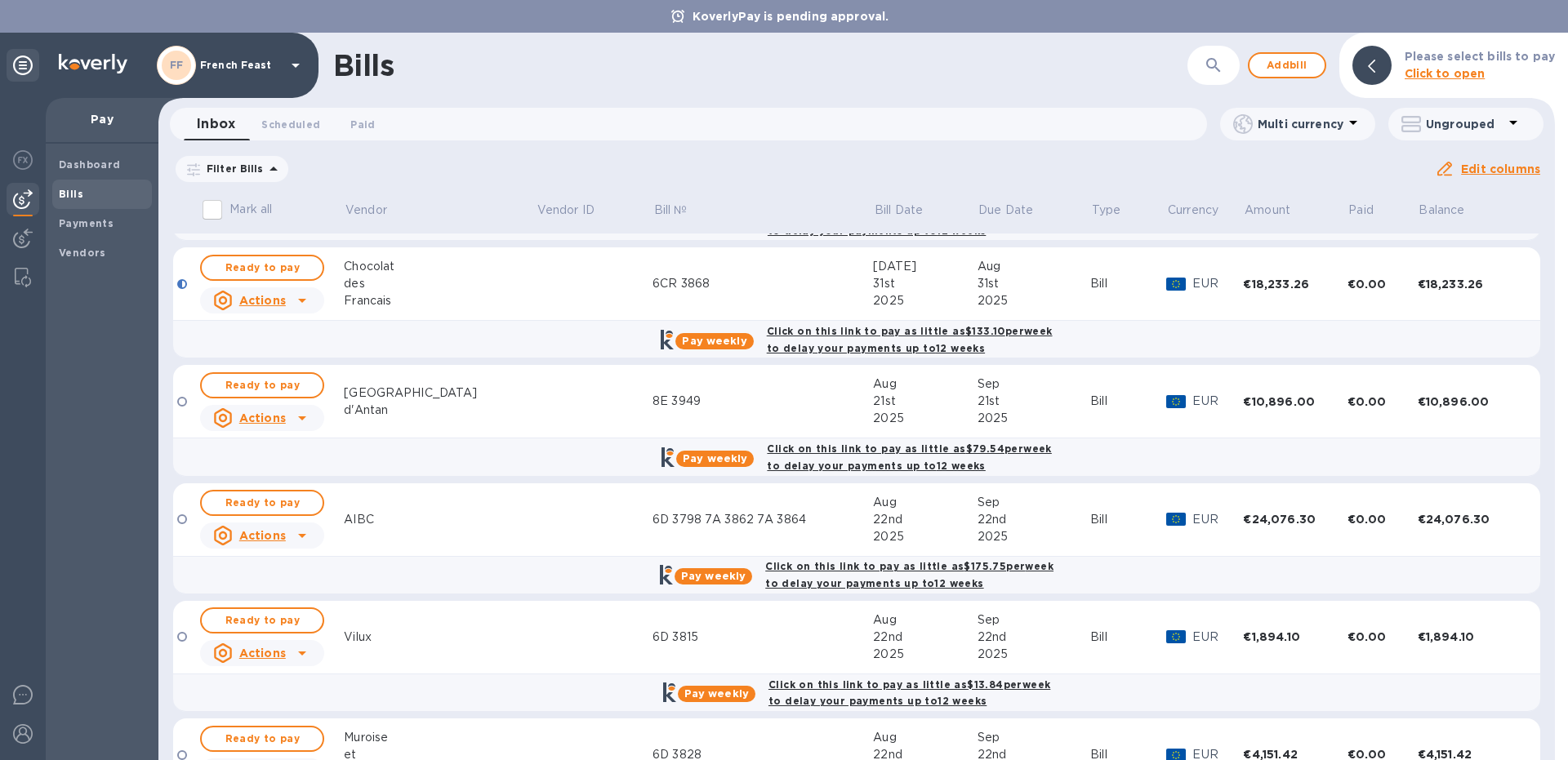
scroll to position [378, 0]
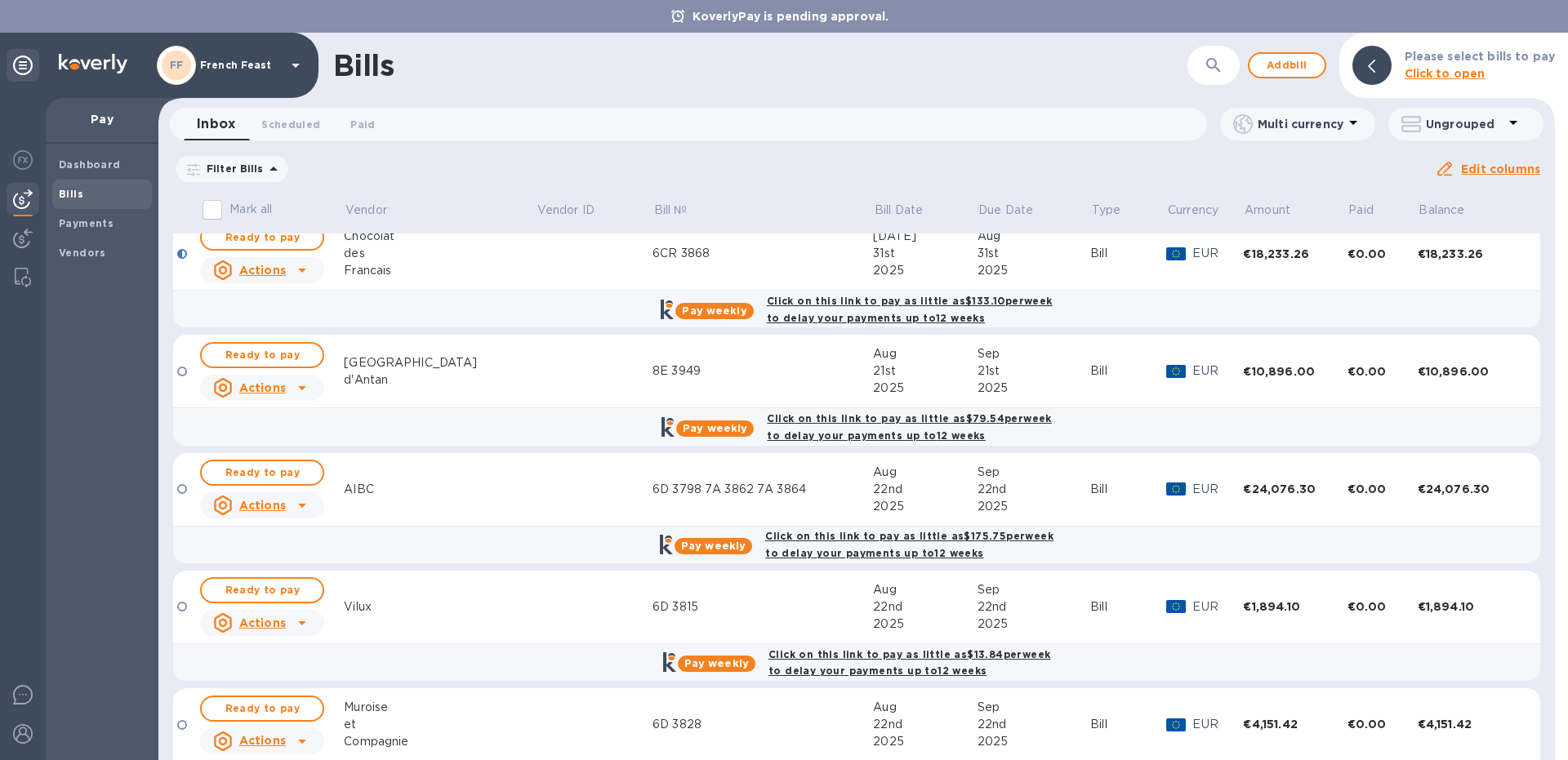
click at [461, 495] on div "AIBC" at bounding box center [440, 489] width 192 height 17
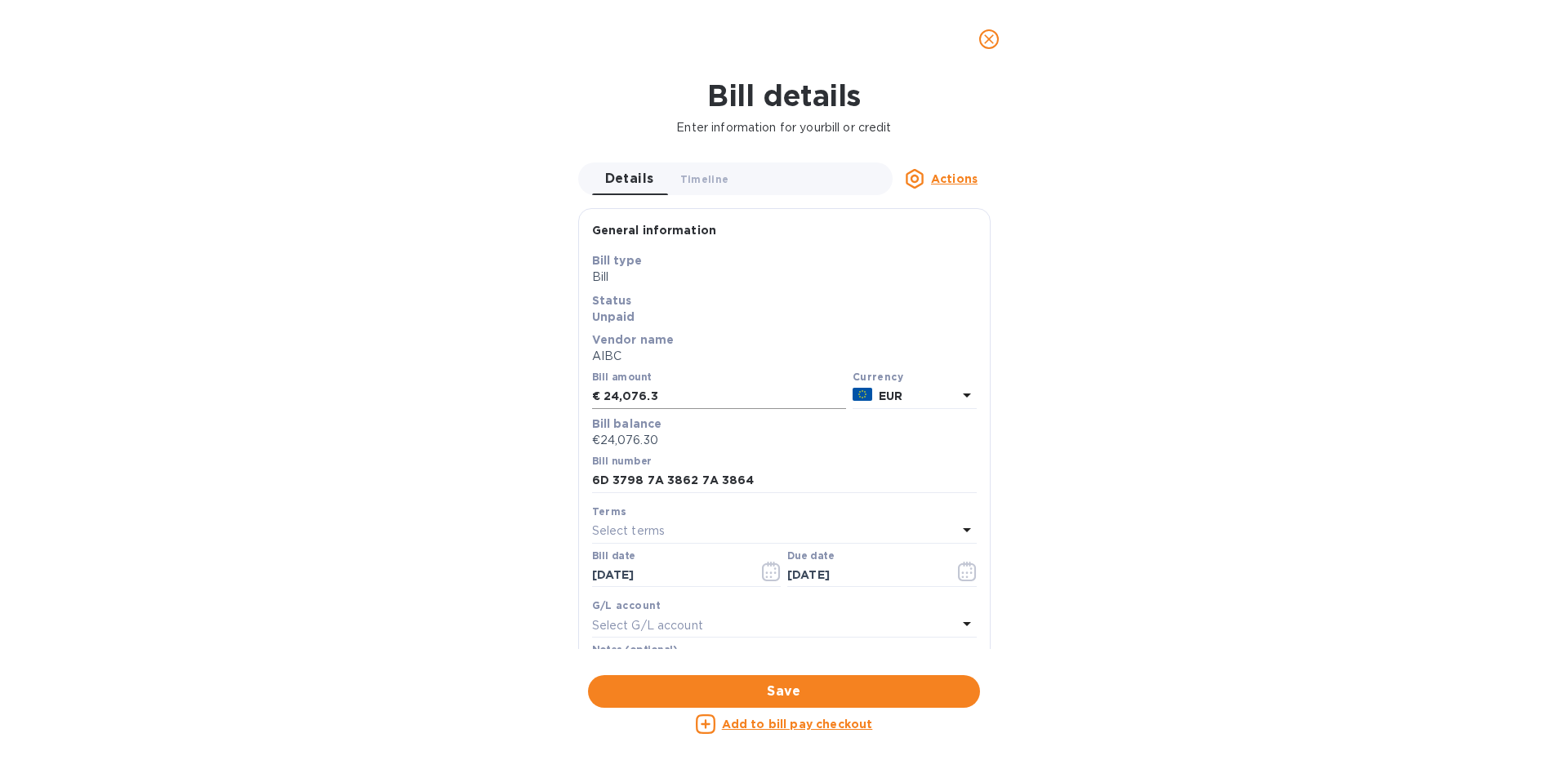
click at [661, 395] on input "24,076.3" at bounding box center [725, 396] width 242 height 24
type input "2"
type input "30,311.07"
click at [776, 473] on input "6D 3798 7A 3862 7A 3864" at bounding box center [784, 480] width 385 height 24
click at [774, 482] on input "6D 3798 7A 3862 7A 3864" at bounding box center [784, 480] width 385 height 24
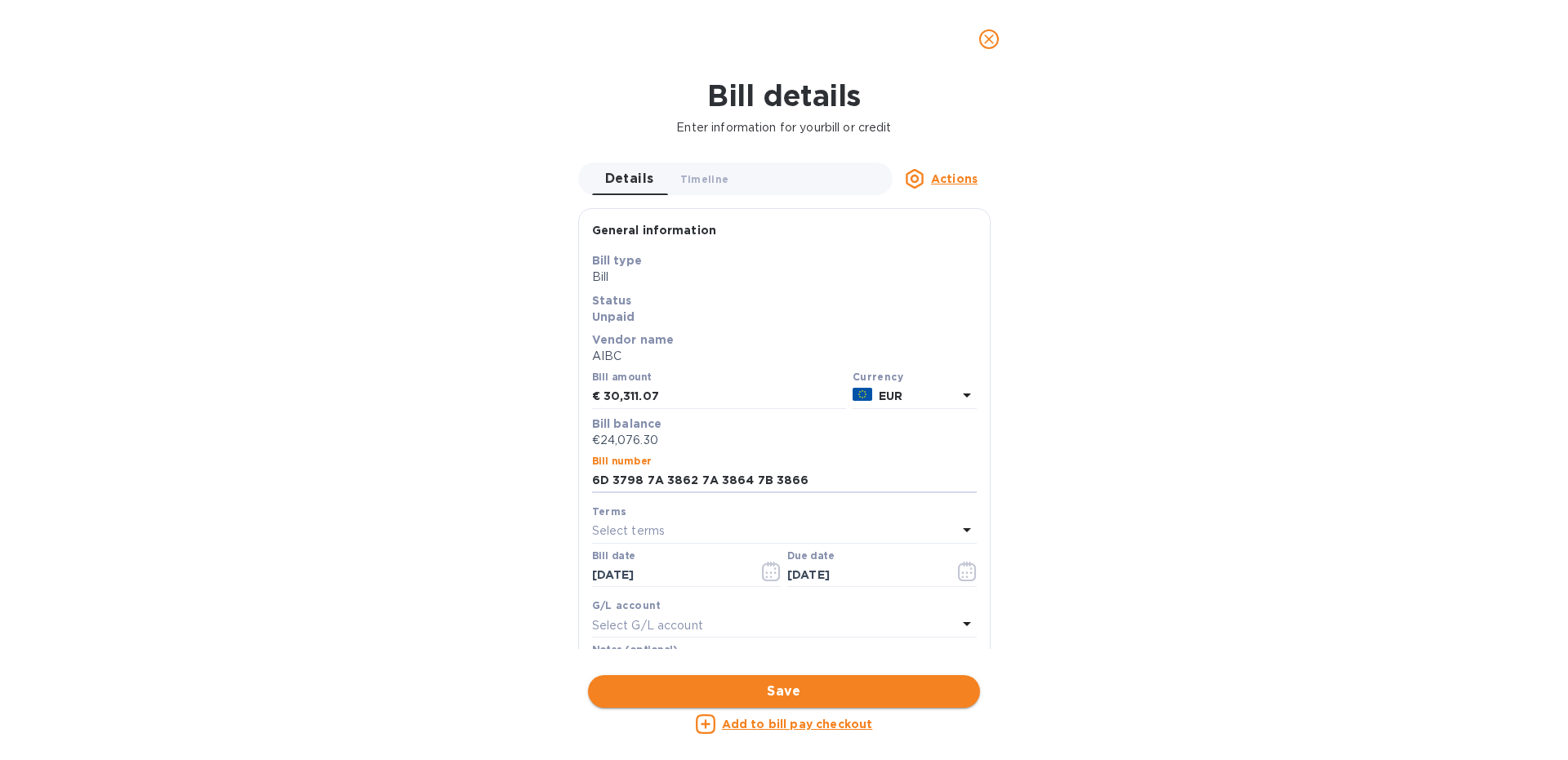
type input "6D 3798 7A 3862 7A 3864 7B 3866"
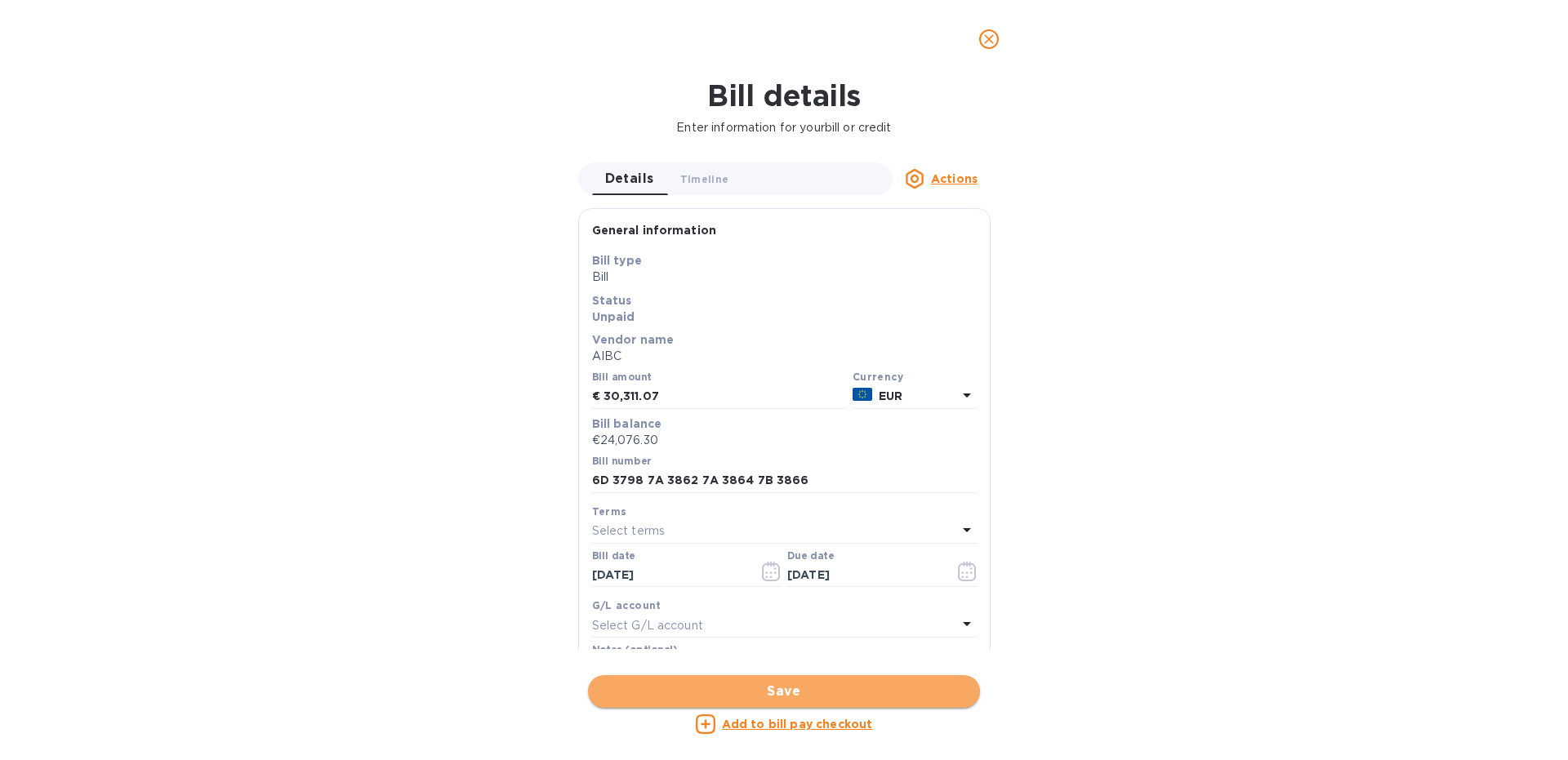
click at [749, 684] on span "Save" at bounding box center [784, 692] width 366 height 20
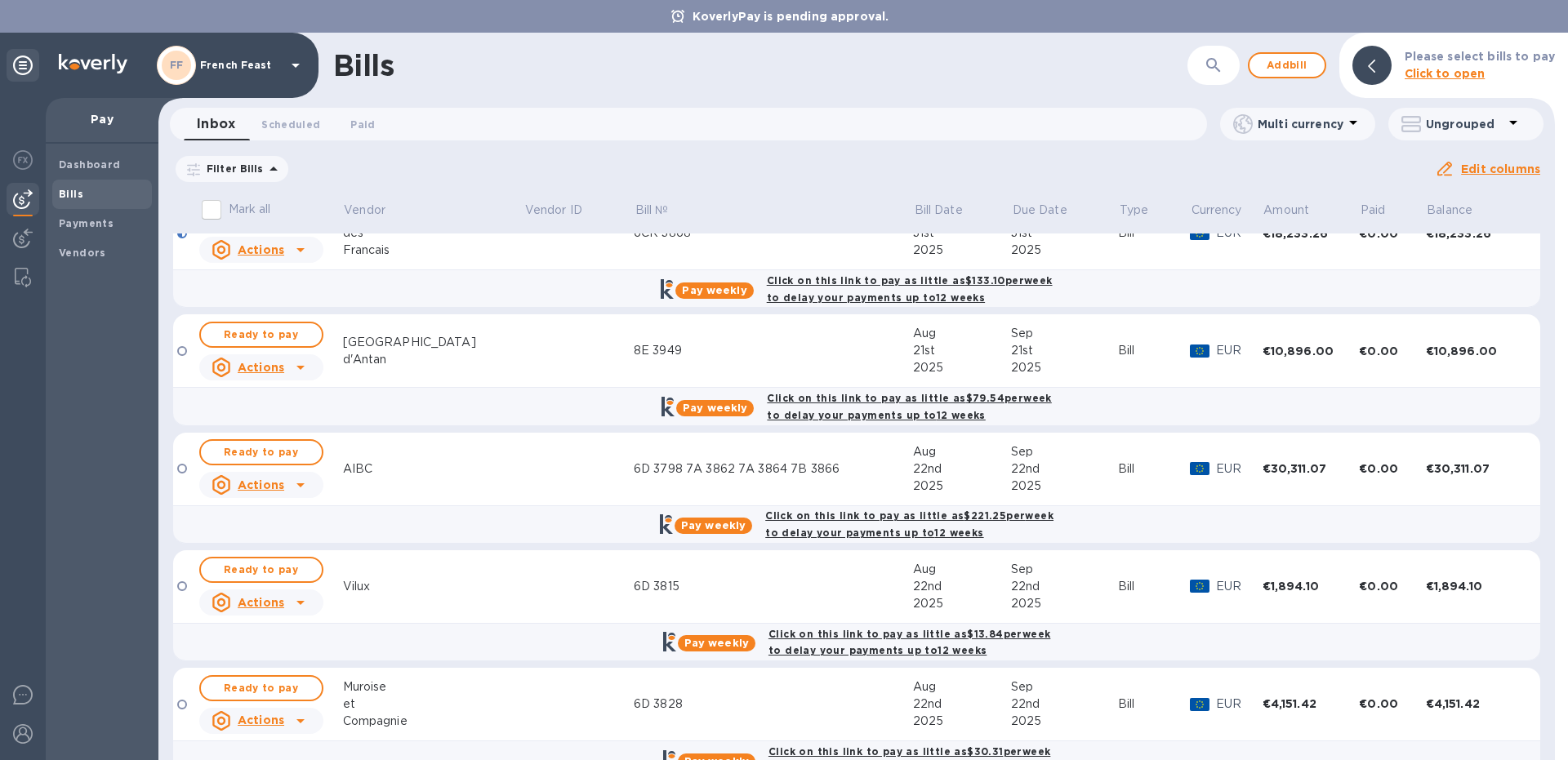
scroll to position [438, 0]
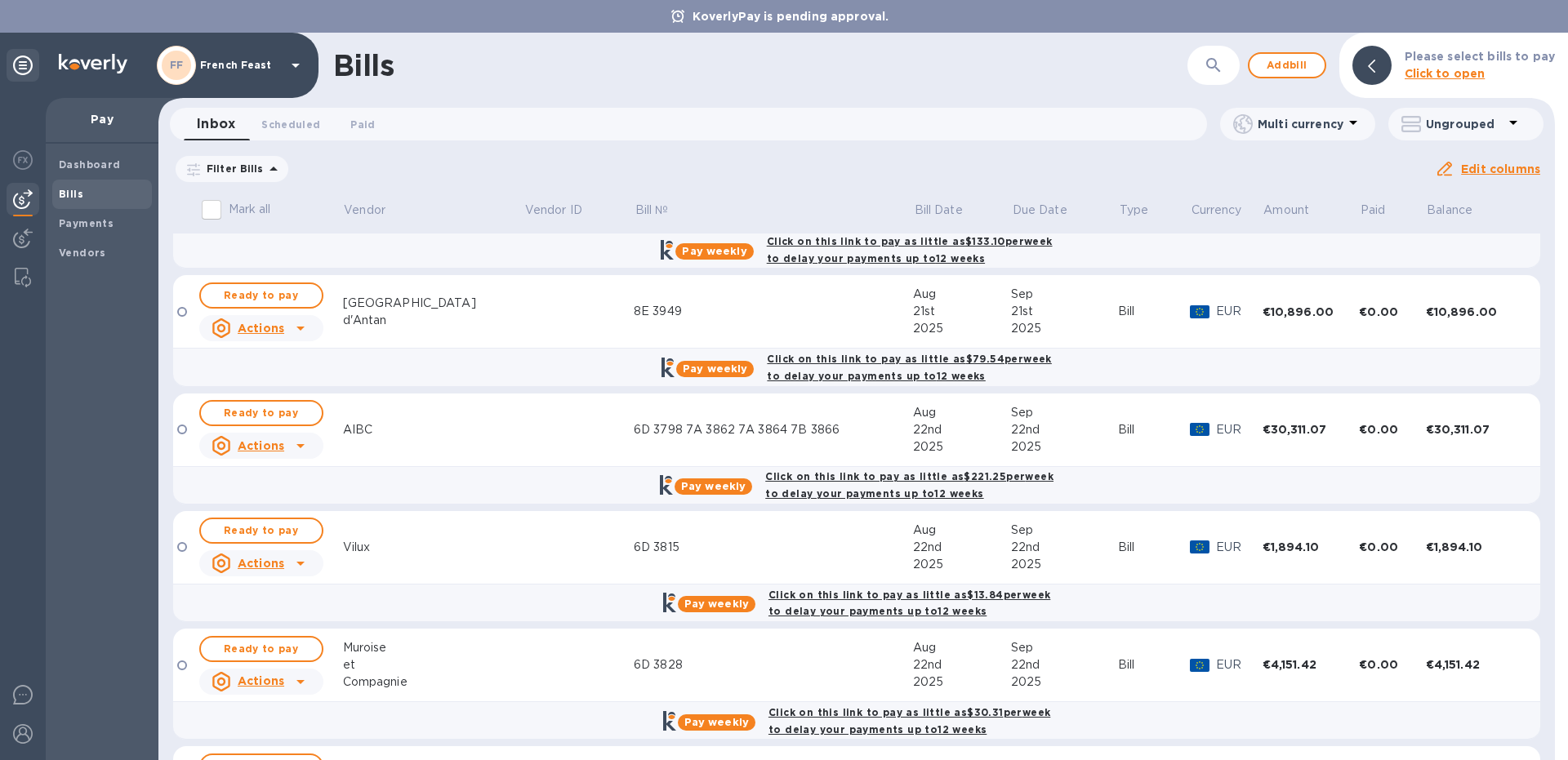
click at [523, 441] on td at bounding box center [578, 430] width 110 height 73
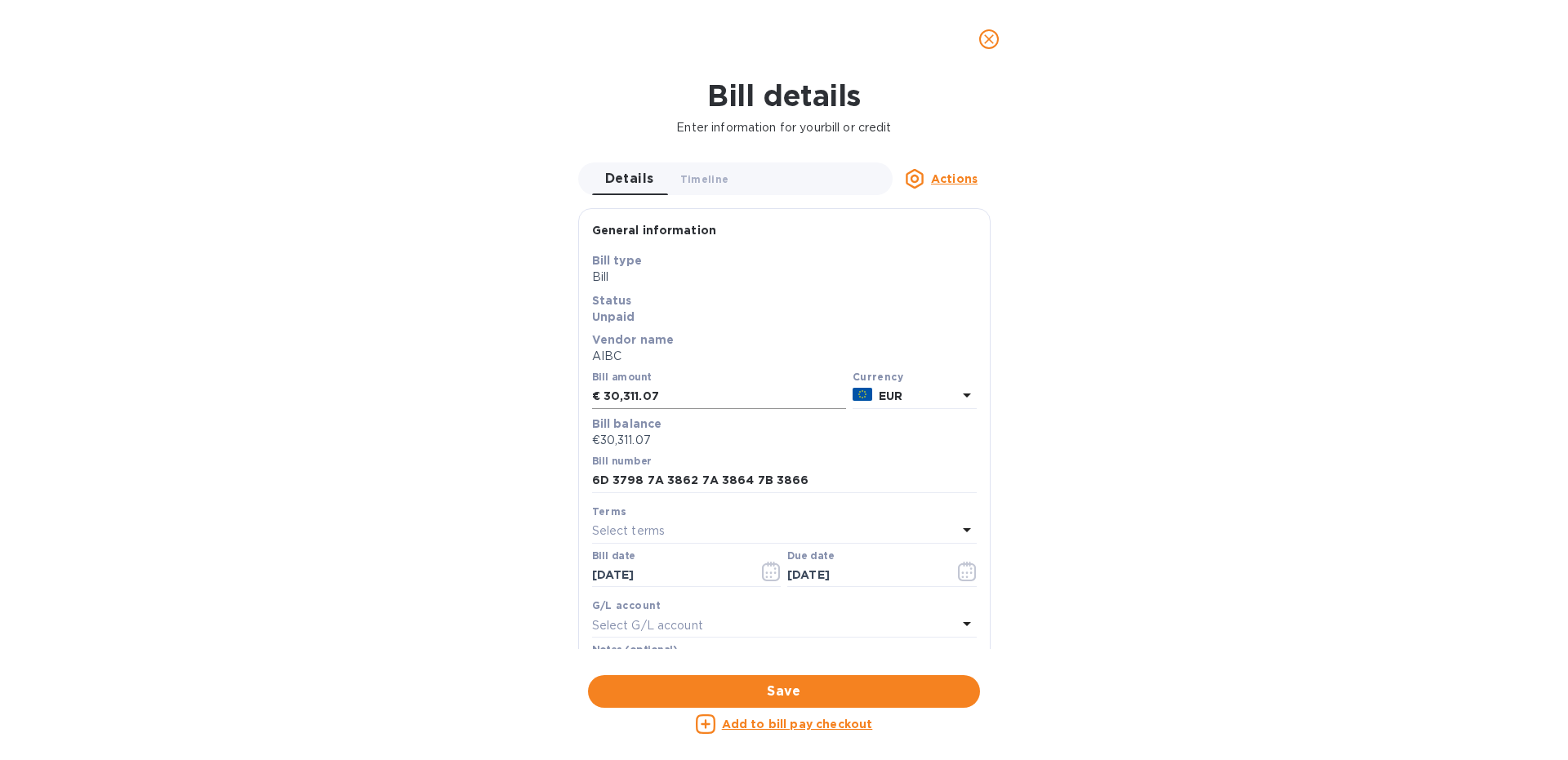
click at [617, 396] on input "30,311.07" at bounding box center [725, 396] width 242 height 24
type input "28,311.07"
click at [827, 481] on input "6D 3798 7A 3862 7A 3864 7B 3866" at bounding box center [784, 480] width 385 height 24
click at [855, 477] on input "6D 3798 7A 3862 7A 3864 7B 3866 -2000E FFS" at bounding box center [784, 480] width 385 height 24
type input "6D 3798 7A 3862 7A 3864 7B 3866 -2000e FFS"
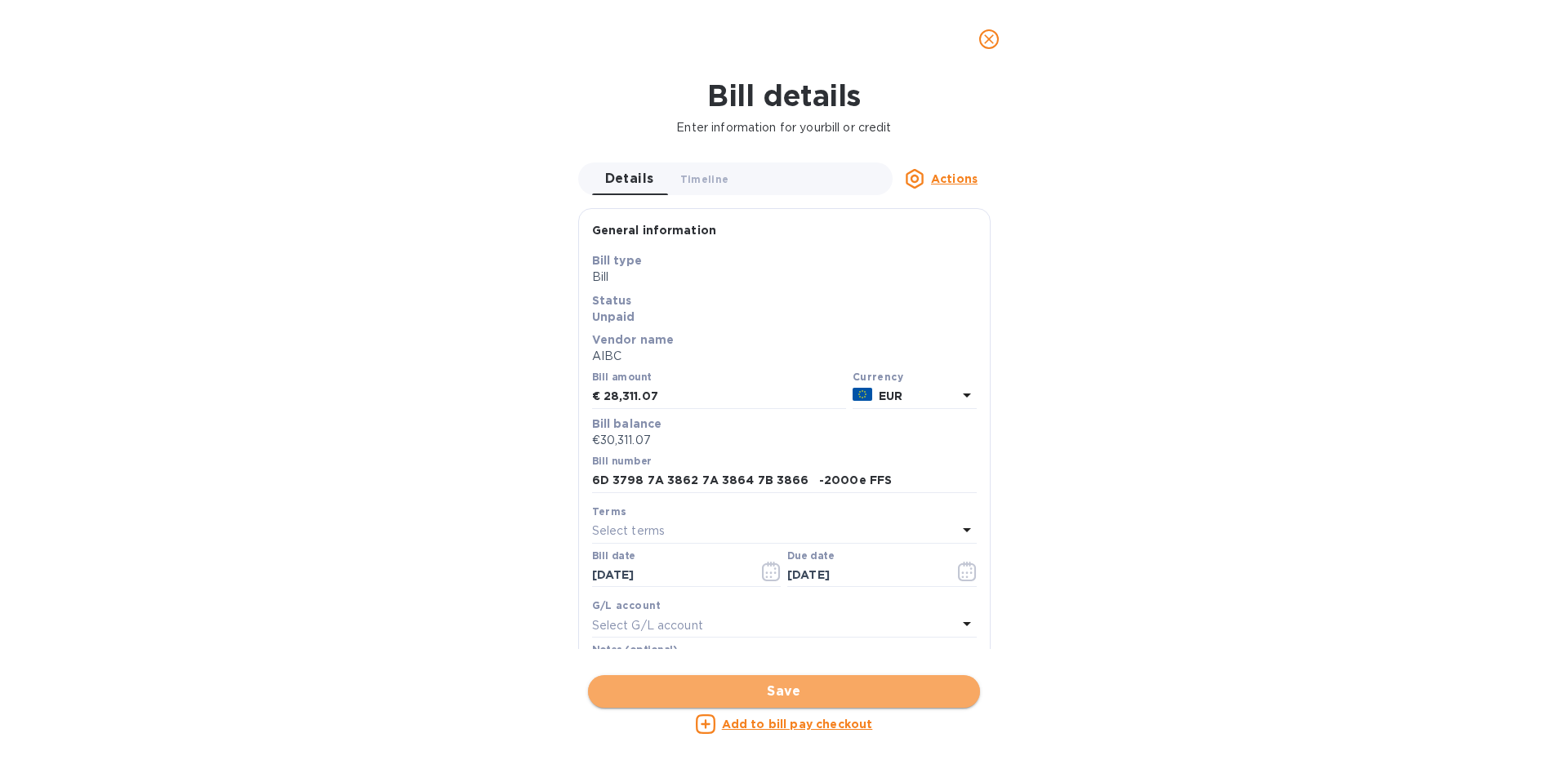
click at [736, 696] on span "Save" at bounding box center [784, 692] width 366 height 20
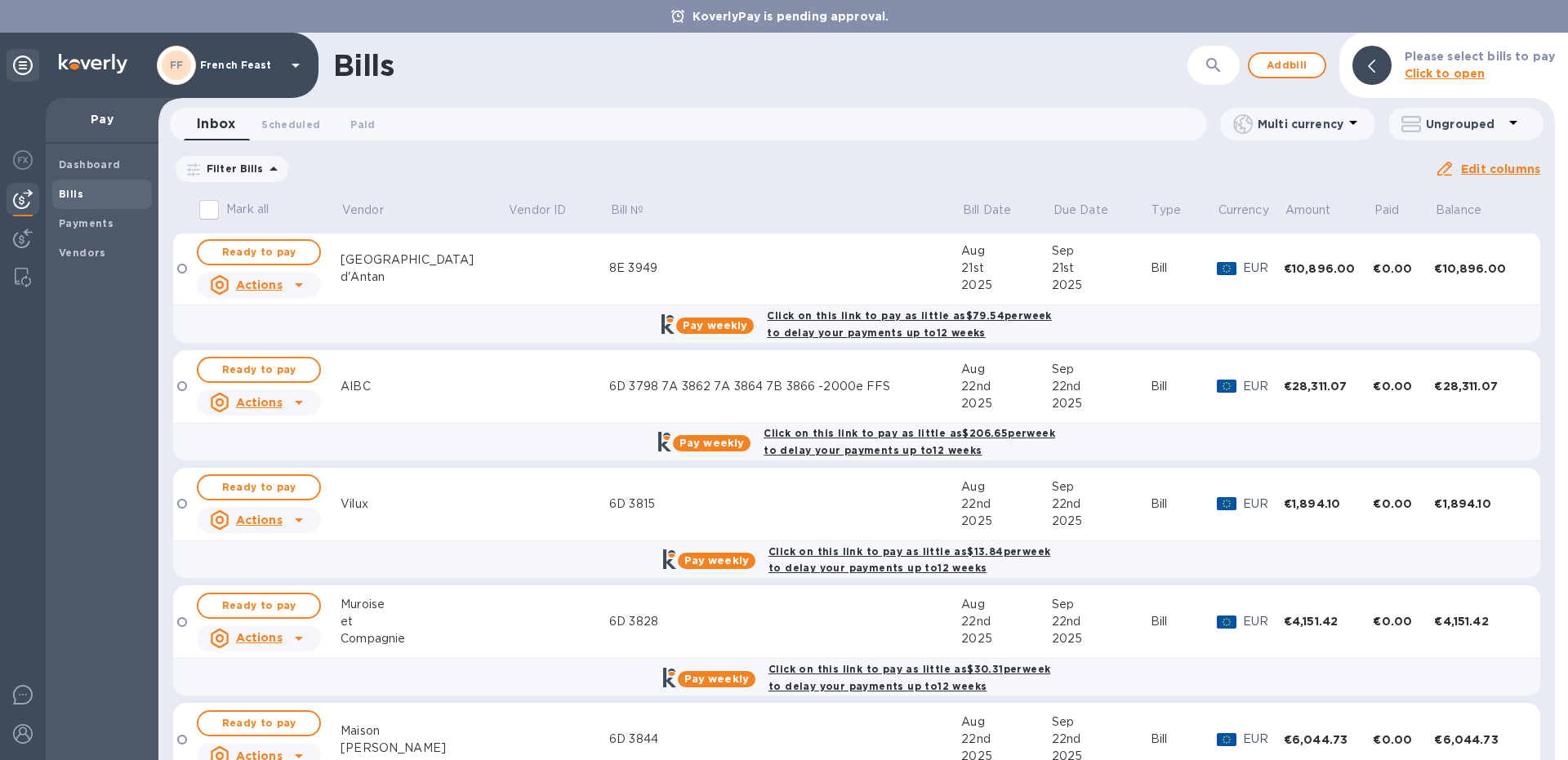
scroll to position [452, 0]
